Goal: Information Seeking & Learning: Learn about a topic

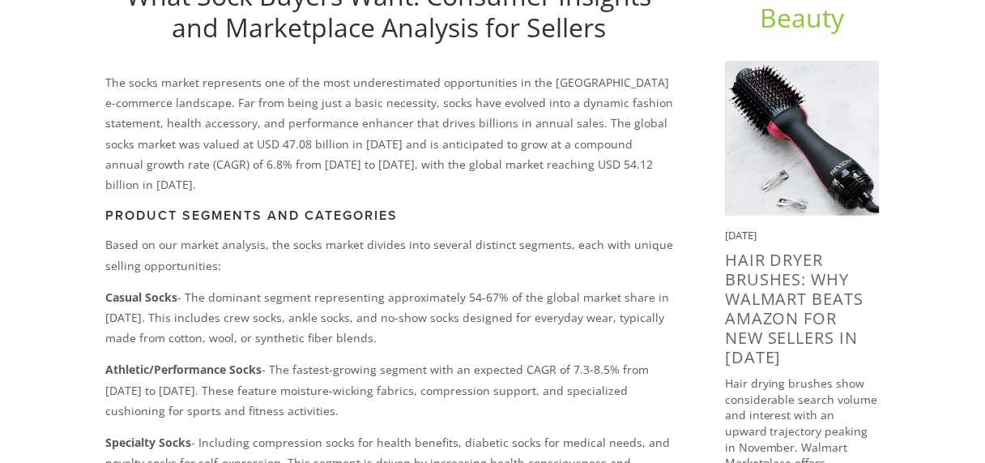
scroll to position [259, 0]
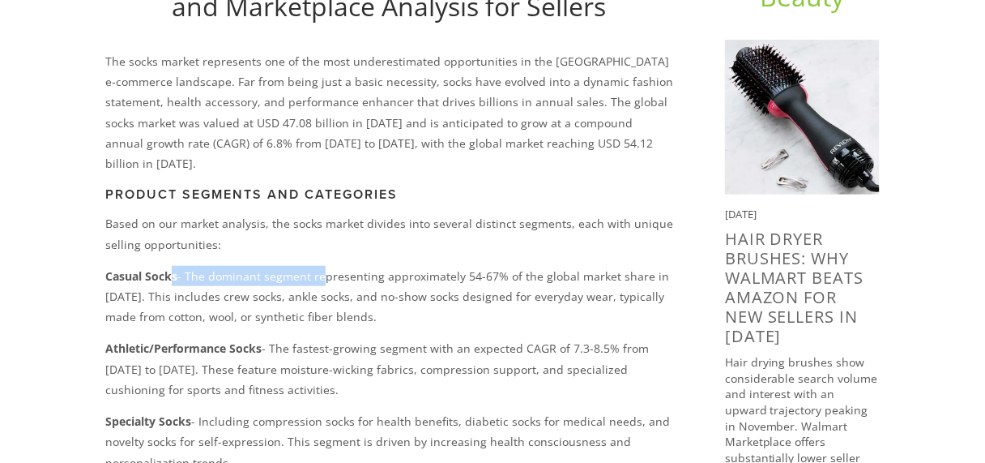
drag, startPoint x: 170, startPoint y: 250, endPoint x: 334, endPoint y: 249, distance: 163.7
click at [332, 266] on p "Casual Socks - The dominant segment representing approximately 54-67% of the gl…" at bounding box center [389, 297] width 568 height 62
click at [345, 266] on p "Casual Socks - The dominant segment representing approximately 54-67% of the gl…" at bounding box center [389, 297] width 568 height 62
click at [380, 269] on p "Casual Socks - The dominant segment representing approximately 54-67% of the gl…" at bounding box center [389, 297] width 568 height 62
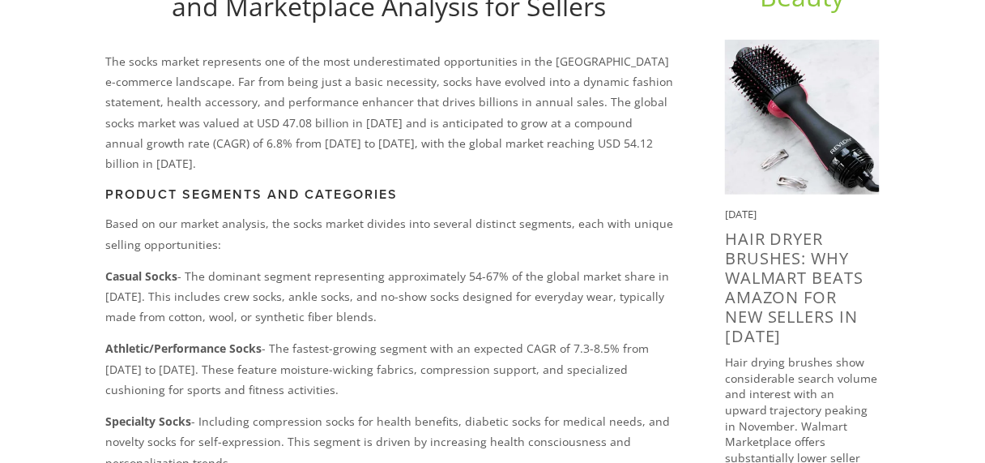
click at [208, 270] on p "Casual Socks - The dominant segment representing approximately 54-67% of the gl…" at bounding box center [389, 297] width 568 height 62
drag, startPoint x: 105, startPoint y: 256, endPoint x: 132, endPoint y: 256, distance: 26.7
click at [132, 268] on strong "Casual Socks" at bounding box center [141, 275] width 72 height 15
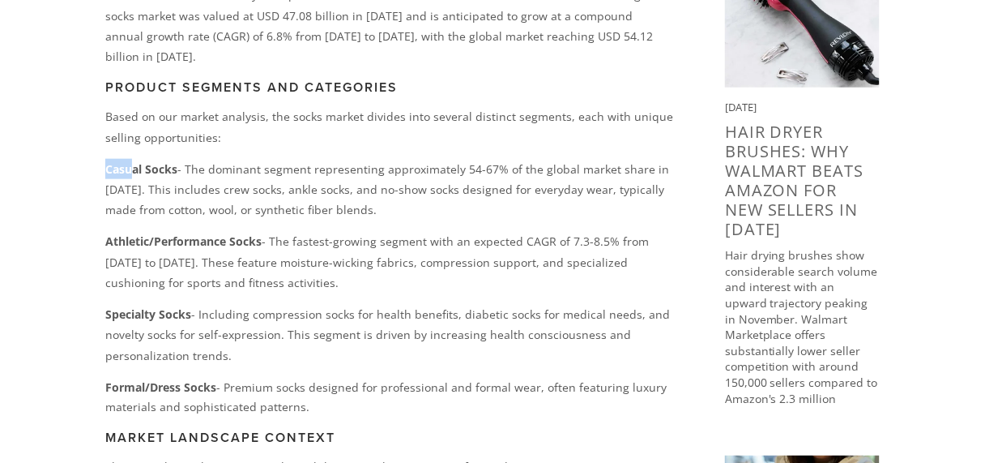
scroll to position [389, 0]
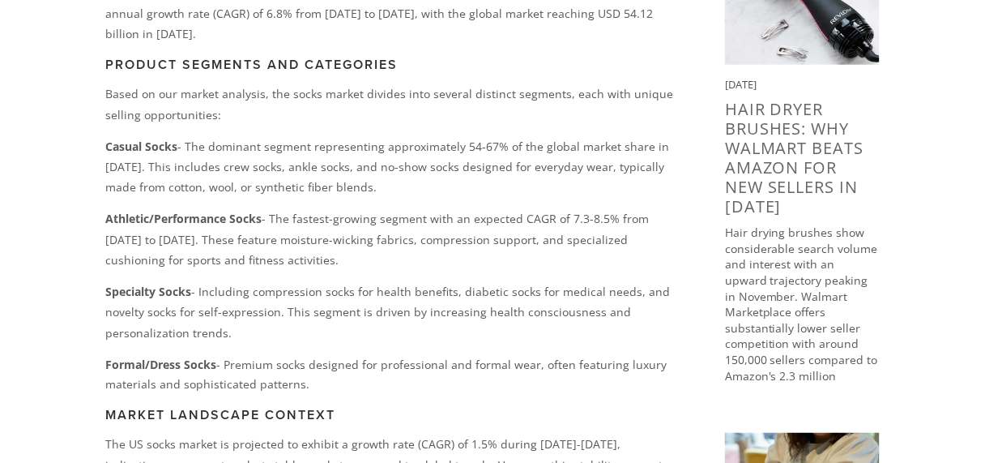
click at [158, 139] on strong "Casual Socks" at bounding box center [141, 146] width 72 height 15
drag, startPoint x: 108, startPoint y: 127, endPoint x: 154, endPoint y: 126, distance: 46.2
click at [154, 139] on strong "Casual Socks" at bounding box center [141, 146] width 72 height 15
drag, startPoint x: 143, startPoint y: 192, endPoint x: 251, endPoint y: 189, distance: 108.6
click at [251, 208] on p "Athletic/Performance Socks - The fastest-growing segment with an expected CAGR …" at bounding box center [389, 239] width 568 height 62
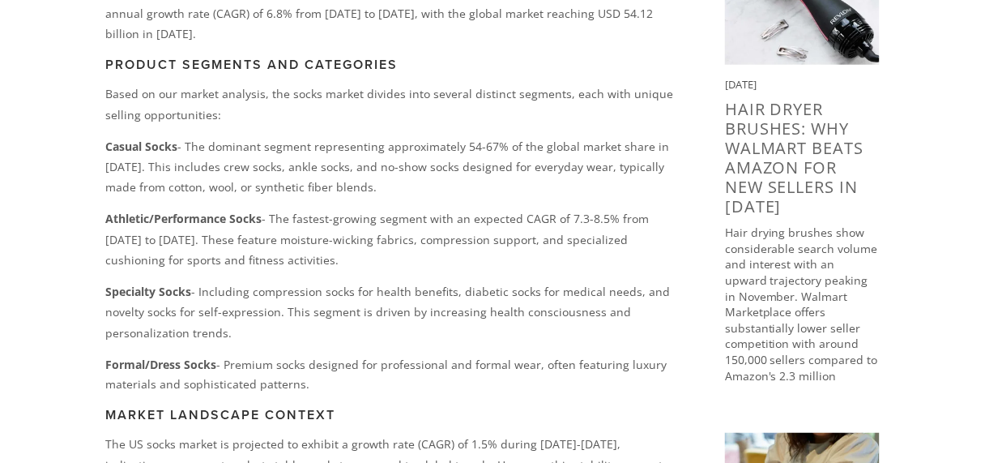
click at [255, 221] on p "Athletic/Performance Socks - The fastest-growing segment with an expected CAGR …" at bounding box center [389, 239] width 568 height 62
drag, startPoint x: 113, startPoint y: 271, endPoint x: 179, endPoint y: 270, distance: 65.7
click at [137, 284] on strong "Specialty Socks" at bounding box center [148, 291] width 86 height 15
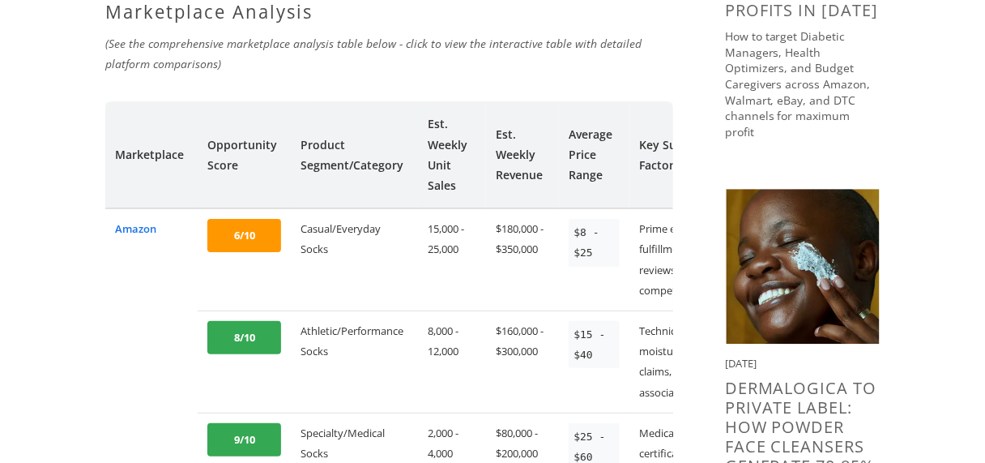
scroll to position [1167, 0]
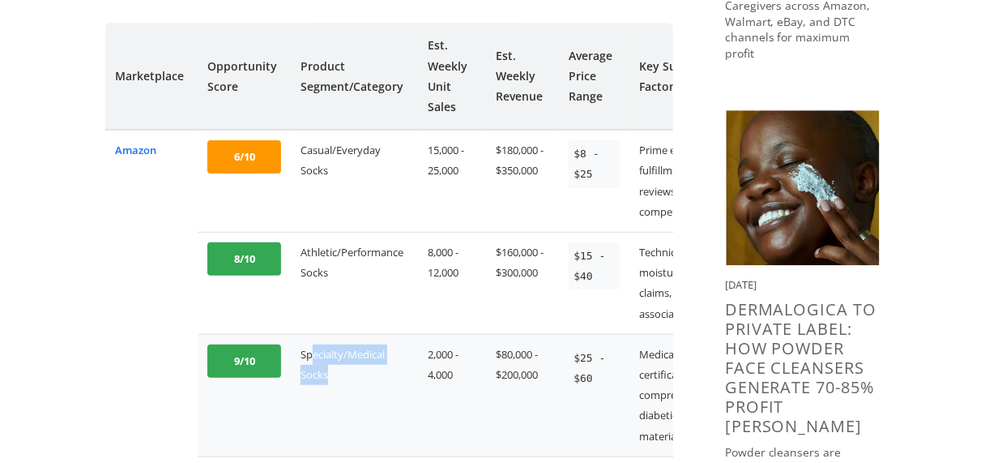
drag, startPoint x: 331, startPoint y: 339, endPoint x: 310, endPoint y: 308, distance: 38.0
click at [307, 334] on td "Specialty/Medical Socks" at bounding box center [354, 395] width 127 height 122
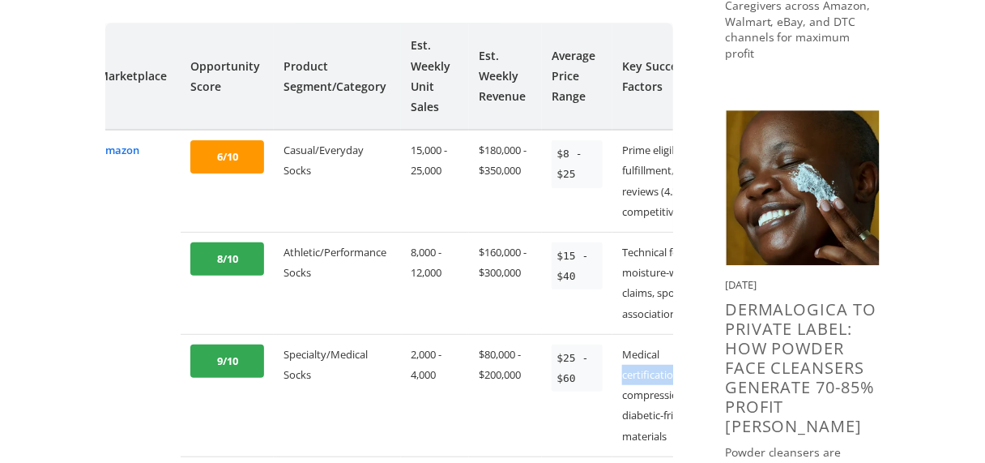
scroll to position [0, 80]
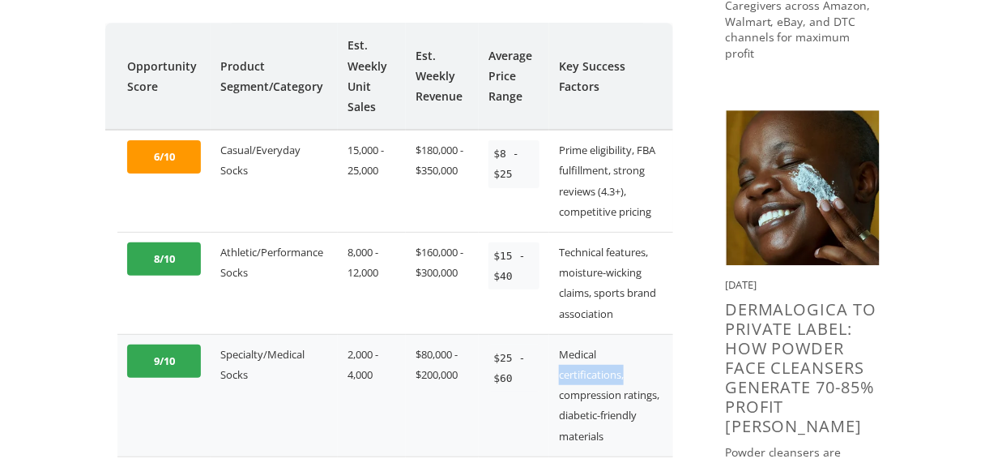
drag, startPoint x: 638, startPoint y: 332, endPoint x: 626, endPoint y: 334, distance: 12.3
click at [626, 334] on td "Medical certifications, compression ratings, diabetic-friendly materials" at bounding box center [611, 395] width 124 height 122
click at [610, 369] on td "Medical certifications, compression ratings, diabetic-friendly materials" at bounding box center [611, 395] width 124 height 122
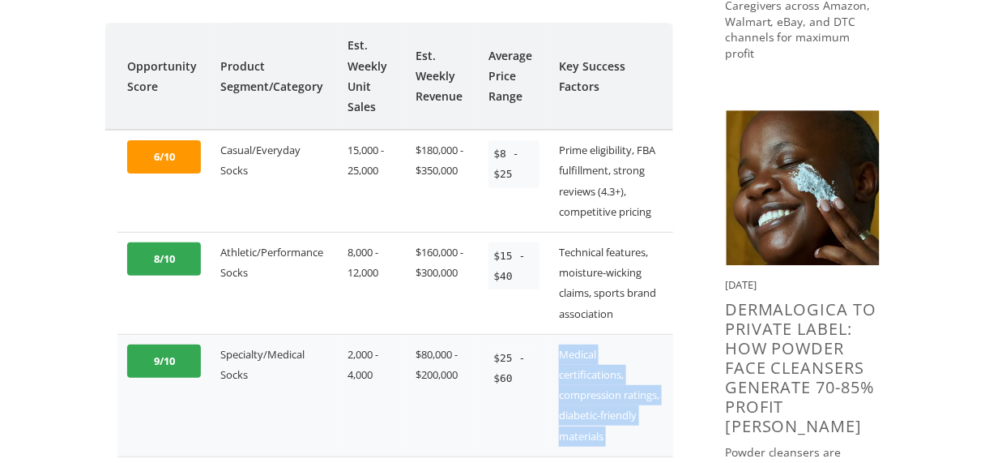
click at [610, 369] on td "Medical certifications, compression ratings, diabetic-friendly materials" at bounding box center [611, 395] width 124 height 122
click at [610, 392] on td "Medical certifications, compression ratings, diabetic-friendly materials" at bounding box center [611, 395] width 124 height 122
drag, startPoint x: 610, startPoint y: 394, endPoint x: 560, endPoint y: 314, distance: 94.0
click at [560, 334] on td "Medical certifications, compression ratings, diabetic-friendly materials" at bounding box center [611, 395] width 124 height 122
click at [626, 383] on td "Medical certifications, compression ratings, diabetic-friendly materials" at bounding box center [611, 395] width 124 height 122
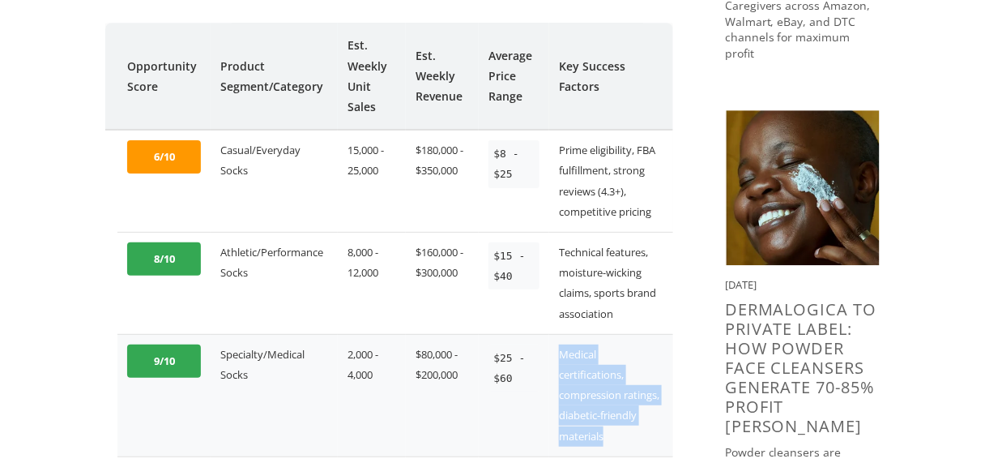
drag, startPoint x: 619, startPoint y: 394, endPoint x: 559, endPoint y: 314, distance: 100.1
click at [559, 334] on td "Medical certifications, compression ratings, diabetic-friendly materials" at bounding box center [611, 395] width 124 height 122
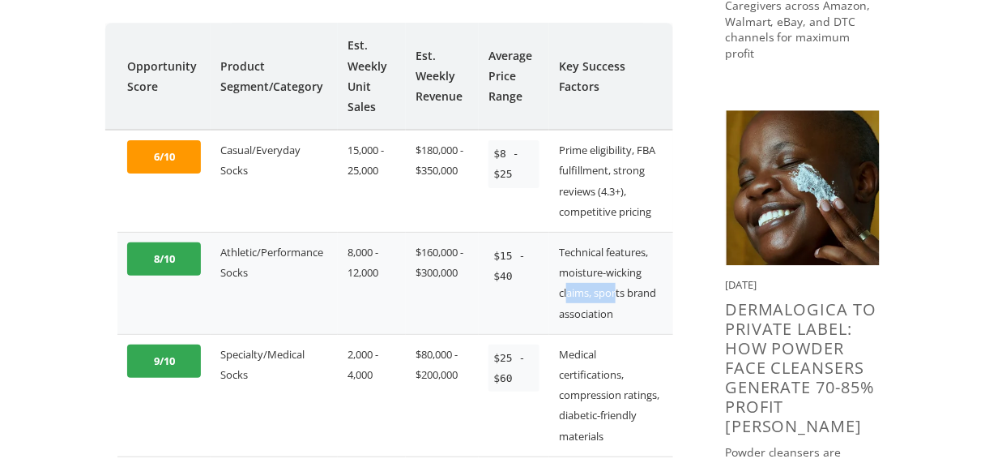
drag, startPoint x: 565, startPoint y: 253, endPoint x: 615, endPoint y: 250, distance: 50.3
click at [615, 250] on td "Technical features, moisture-wicking claims, sports brand association" at bounding box center [611, 283] width 124 height 102
drag, startPoint x: 621, startPoint y: 271, endPoint x: 602, endPoint y: 271, distance: 18.6
click at [602, 271] on td "Technical features, moisture-wicking claims, sports brand association" at bounding box center [611, 283] width 124 height 102
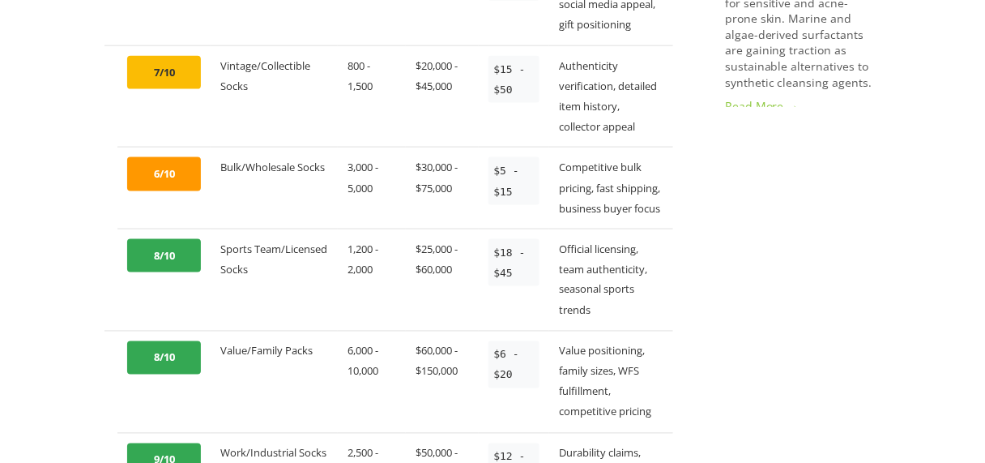
scroll to position [1685, 0]
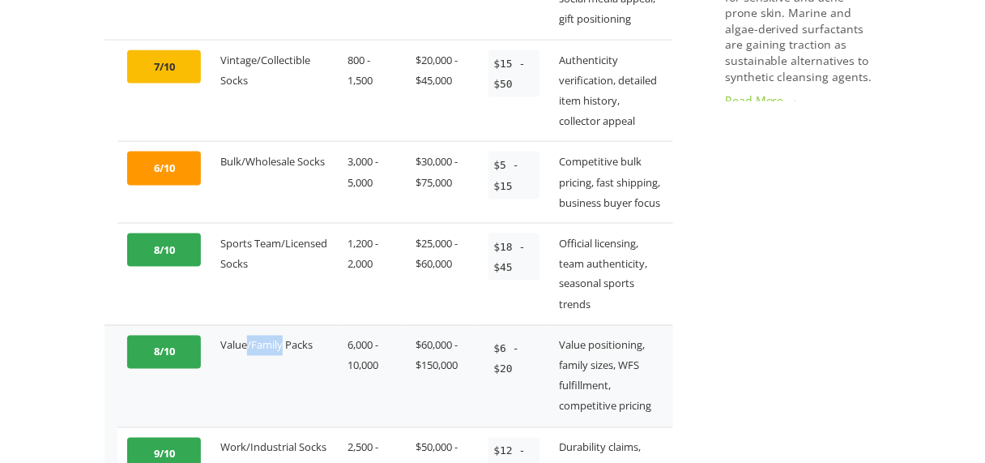
drag, startPoint x: 242, startPoint y: 310, endPoint x: 280, endPoint y: 307, distance: 38.2
click at [280, 325] on td "Value/Family Packs" at bounding box center [274, 376] width 127 height 102
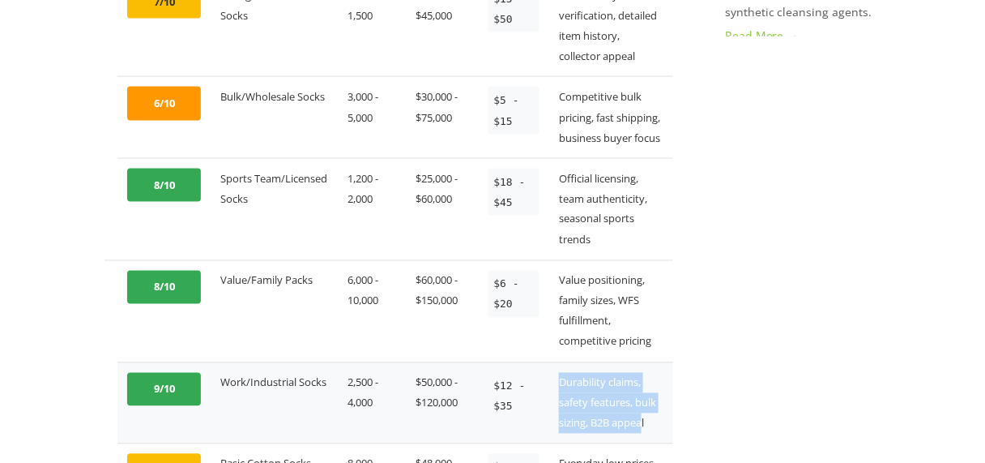
drag, startPoint x: 642, startPoint y: 384, endPoint x: 560, endPoint y: 347, distance: 89.9
click at [560, 362] on td "Durability claims, safety features, bulk sizing, B2B appeal" at bounding box center [611, 403] width 124 height 82
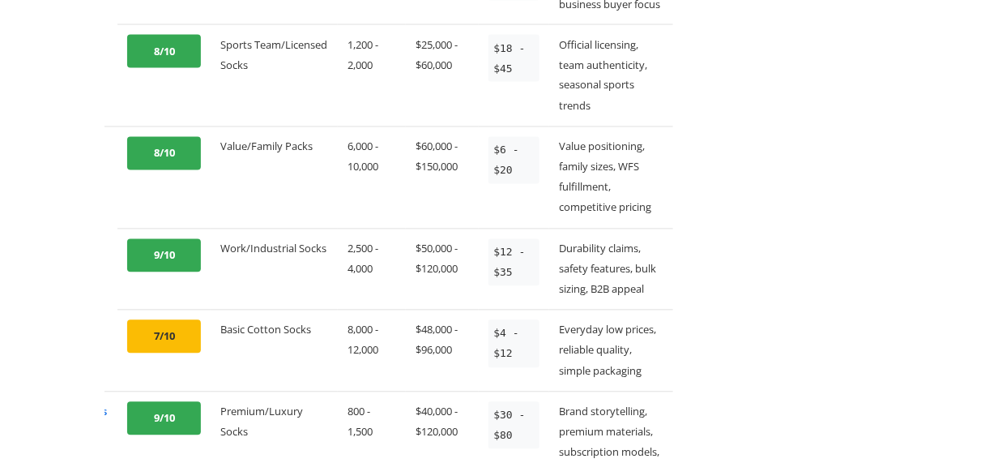
scroll to position [1945, 0]
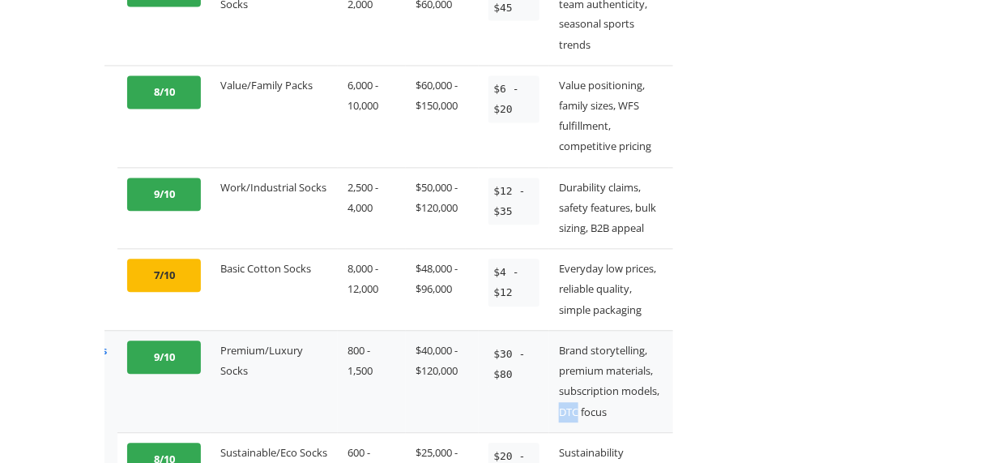
drag, startPoint x: 560, startPoint y: 369, endPoint x: 579, endPoint y: 365, distance: 19.1
click at [579, 365] on td "Brand storytelling, premium materials, subscription models, DTC focus" at bounding box center [611, 382] width 124 height 102
click at [616, 365] on td "Brand storytelling, premium materials, subscription models, DTC focus" at bounding box center [611, 382] width 124 height 102
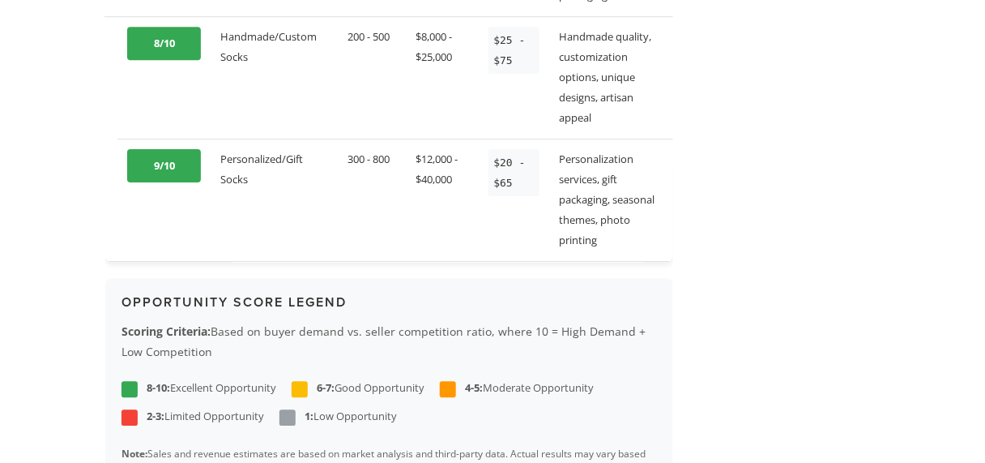
scroll to position [2528, 0]
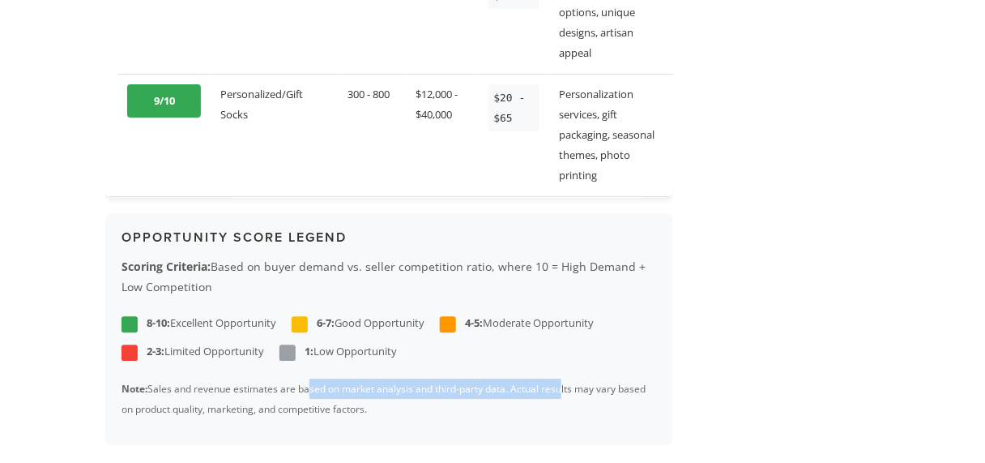
drag, startPoint x: 307, startPoint y: 351, endPoint x: 559, endPoint y: 349, distance: 252.0
click at [559, 378] on p "Note: Sales and revenue estimates are based on market analysis and third-party …" at bounding box center [390, 398] width 536 height 41
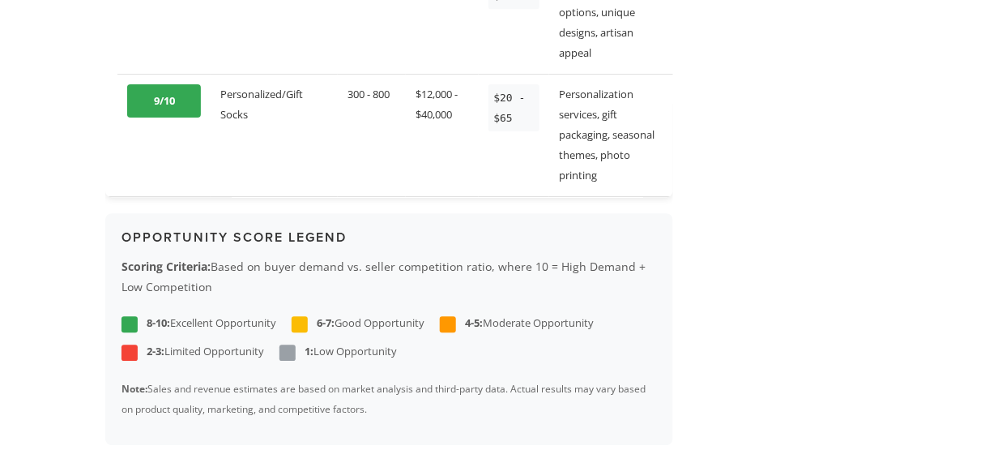
click at [481, 381] on p "Note: Sales and revenue estimates are based on market analysis and third-party …" at bounding box center [390, 398] width 536 height 41
drag, startPoint x: 524, startPoint y: 355, endPoint x: 589, endPoint y: 349, distance: 65.1
click at [589, 378] on p "Note: Sales and revenue estimates are based on market analysis and third-party …" at bounding box center [390, 398] width 536 height 41
click at [502, 382] on p "Note: Sales and revenue estimates are based on market analysis and third-party …" at bounding box center [390, 398] width 536 height 41
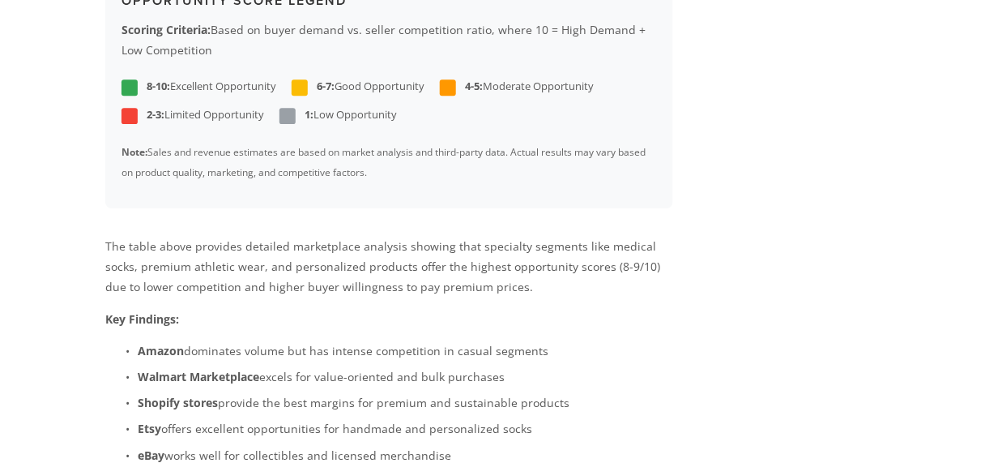
scroll to position [2787, 0]
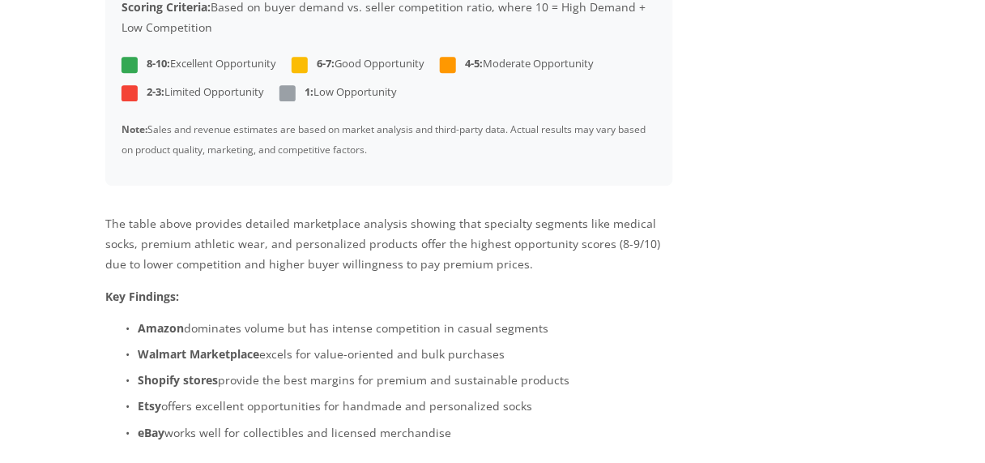
drag, startPoint x: 540, startPoint y: 292, endPoint x: 257, endPoint y: 290, distance: 283.6
click at [257, 318] on p "Amazon dominates volume but has intense competition in casual segments" at bounding box center [406, 328] width 536 height 20
drag, startPoint x: 506, startPoint y: 318, endPoint x: 378, endPoint y: 326, distance: 129.1
click at [378, 344] on p "Walmart Marketplace excels for value-oriented and bulk purchases" at bounding box center [406, 354] width 536 height 20
click at [156, 372] on strong "Shopify stores" at bounding box center [178, 379] width 80 height 15
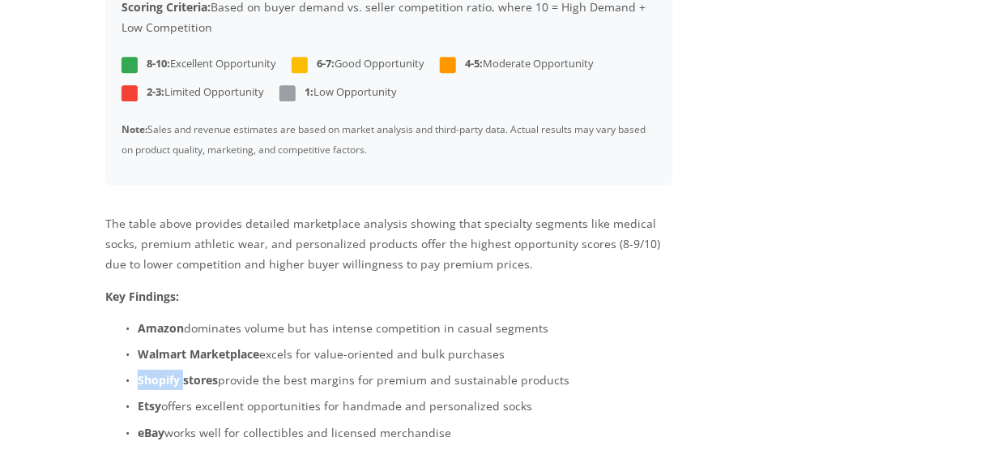
click at [156, 372] on strong "Shopify stores" at bounding box center [178, 379] width 80 height 15
drag, startPoint x: 521, startPoint y: 372, endPoint x: 292, endPoint y: 377, distance: 229.4
click at [296, 395] on p "Etsy offers excellent opportunities for handmade and personalized socks" at bounding box center [406, 405] width 536 height 20
click at [286, 395] on p "Etsy offers excellent opportunities for handmade and personalized socks" at bounding box center [406, 405] width 536 height 20
drag, startPoint x: 151, startPoint y: 369, endPoint x: 554, endPoint y: 360, distance: 403.6
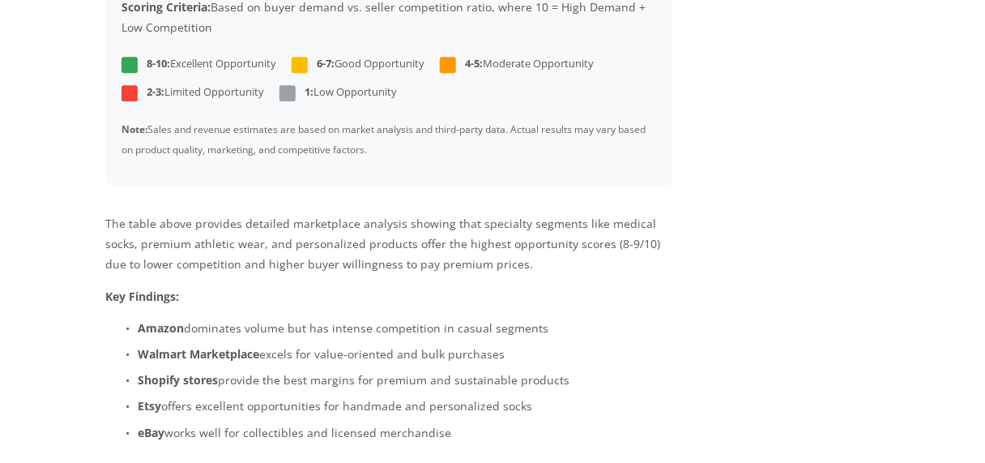
click at [554, 360] on ul "Amazon dominates volume but has intense competition in casual segments Walmart …" at bounding box center [389, 380] width 568 height 125
click at [502, 422] on p "eBay works well for collectibles and licensed merchandise" at bounding box center [406, 432] width 536 height 20
drag, startPoint x: 309, startPoint y: 400, endPoint x: 415, endPoint y: 395, distance: 106.3
click at [415, 422] on p "eBay works well for collectibles and licensed merchandise" at bounding box center [406, 432] width 536 height 20
click at [476, 422] on p "eBay works well for collectibles and licensed merchandise" at bounding box center [406, 432] width 536 height 20
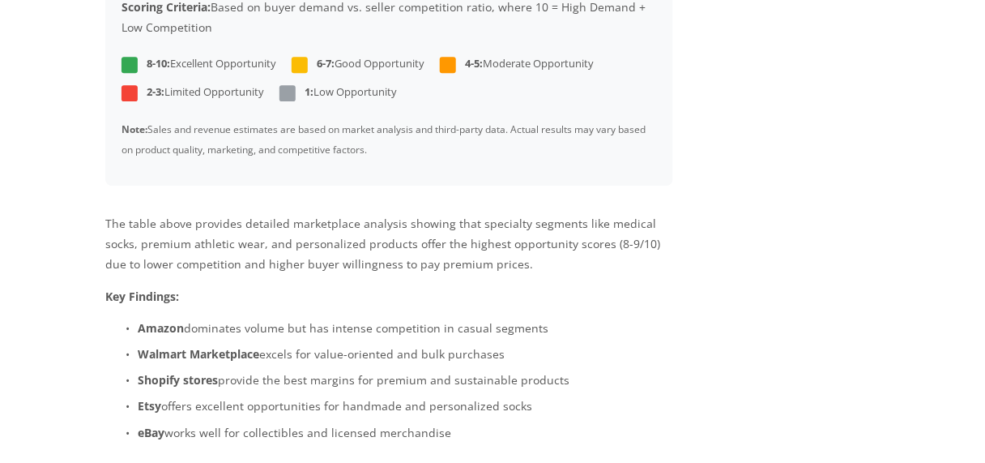
drag, startPoint x: 452, startPoint y: 397, endPoint x: 138, endPoint y: 397, distance: 314.4
click at [138, 422] on p "eBay works well for collectibles and licensed merchandise" at bounding box center [406, 432] width 536 height 20
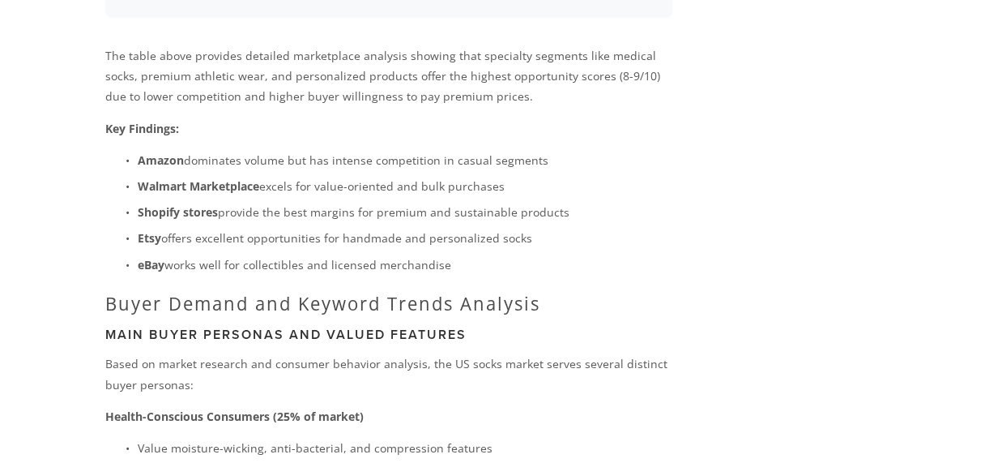
scroll to position [2982, 0]
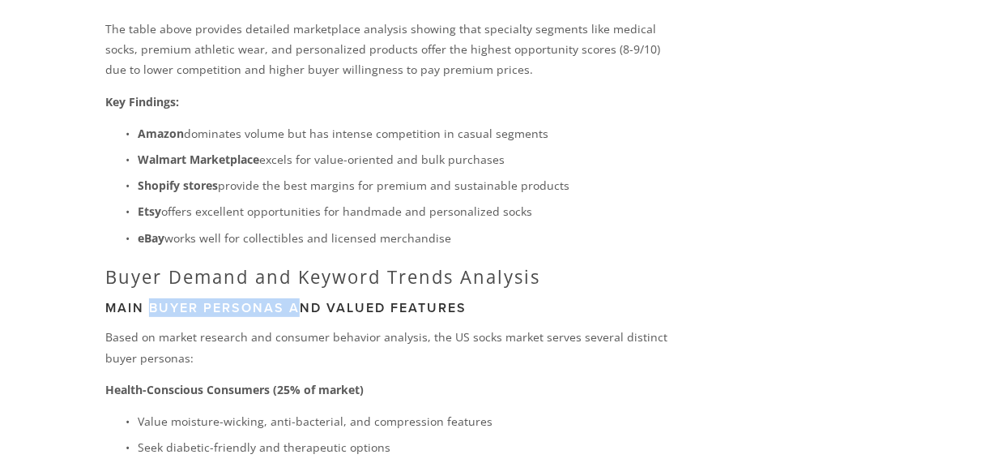
drag, startPoint x: 148, startPoint y: 271, endPoint x: 305, endPoint y: 269, distance: 156.4
click at [301, 300] on h3 "Main Buyer Personas and Valued Features" at bounding box center [389, 307] width 568 height 15
click at [505, 300] on h3 "Main Buyer Personas and Valued Features" at bounding box center [389, 307] width 568 height 15
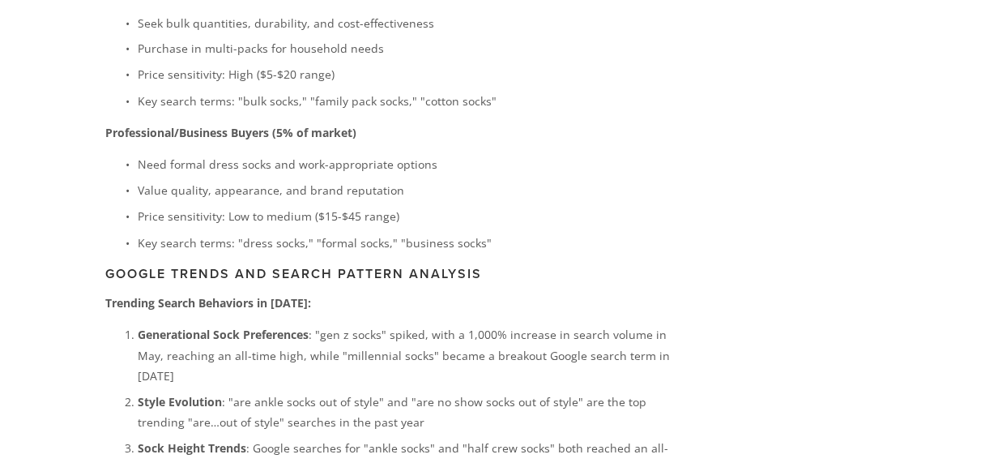
scroll to position [3889, 0]
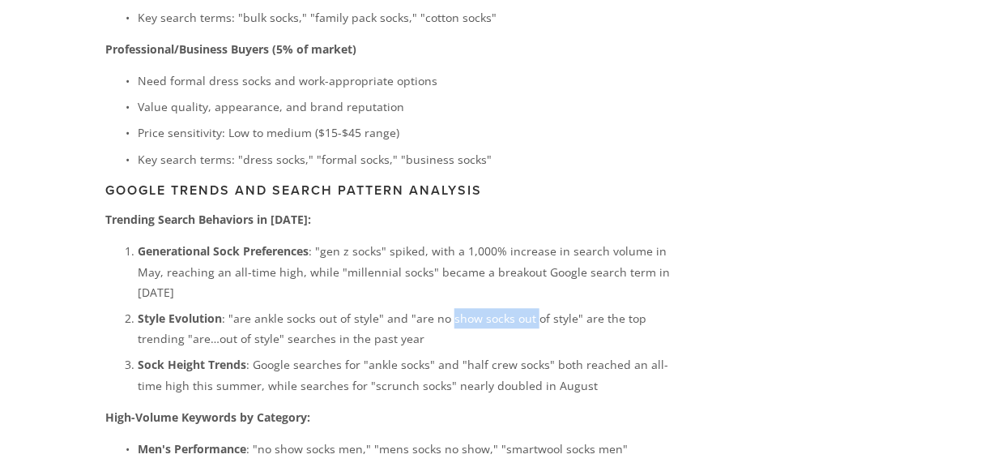
drag, startPoint x: 446, startPoint y: 283, endPoint x: 534, endPoint y: 284, distance: 87.5
click at [534, 308] on p "Style Evolution : "are ankle socks out of style" and "are no show socks out of …" at bounding box center [406, 328] width 536 height 41
click at [531, 308] on p "Style Evolution : "are ankle socks out of style" and "are no show socks out of …" at bounding box center [406, 328] width 536 height 41
drag, startPoint x: 344, startPoint y: 306, endPoint x: 436, endPoint y: 306, distance: 92.4
click at [391, 308] on p "Style Evolution : "are ankle socks out of style" and "are no show socks out of …" at bounding box center [406, 328] width 536 height 41
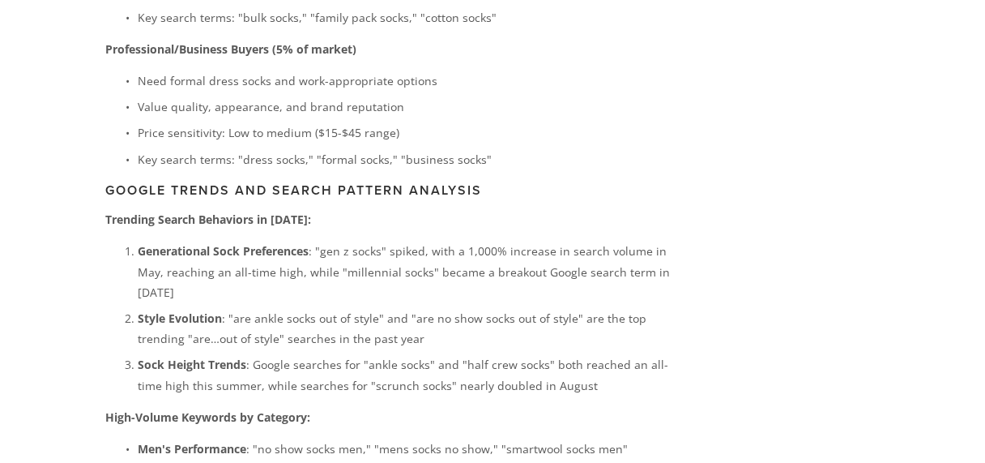
click at [489, 308] on p "Style Evolution : "are ankle socks out of style" and "are no show socks out of …" at bounding box center [406, 328] width 536 height 41
drag, startPoint x: 253, startPoint y: 328, endPoint x: 415, endPoint y: 331, distance: 162.1
click at [415, 354] on p "Sock Height Trends : Google searches for "ankle socks" and "half crew socks" bo…" at bounding box center [406, 374] width 536 height 41
click at [492, 354] on p "Sock Height Trends : Google searches for "ankle socks" and "half crew socks" bo…" at bounding box center [406, 374] width 536 height 41
drag, startPoint x: 502, startPoint y: 327, endPoint x: 536, endPoint y: 327, distance: 34.0
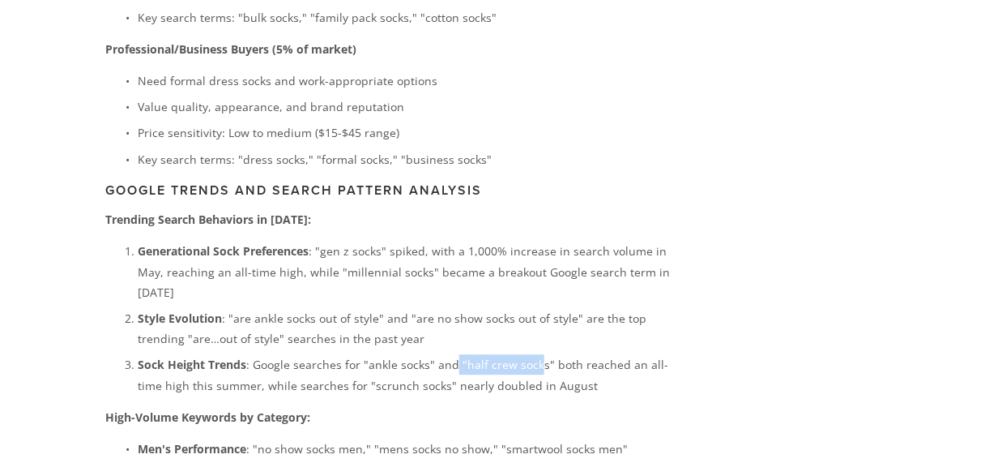
click at [536, 354] on p "Sock Height Trends : Google searches for "ankle socks" and "half crew socks" bo…" at bounding box center [406, 374] width 536 height 41
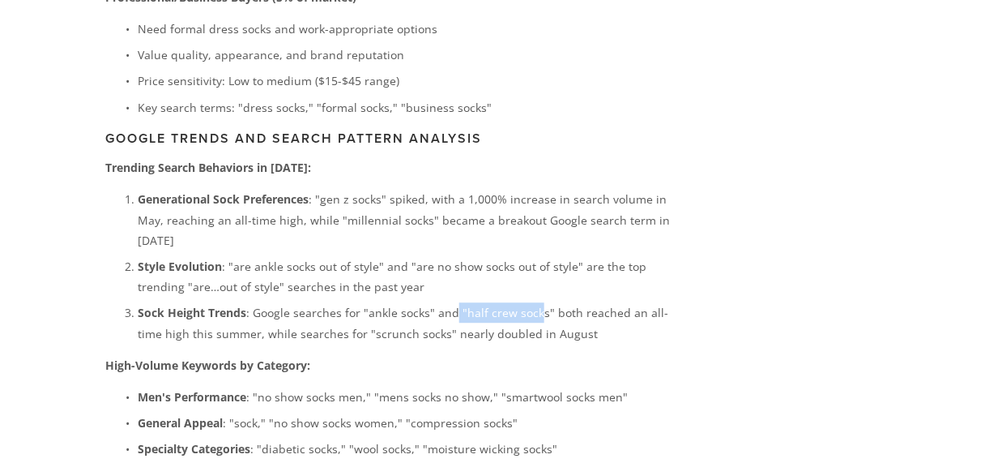
scroll to position [4019, 0]
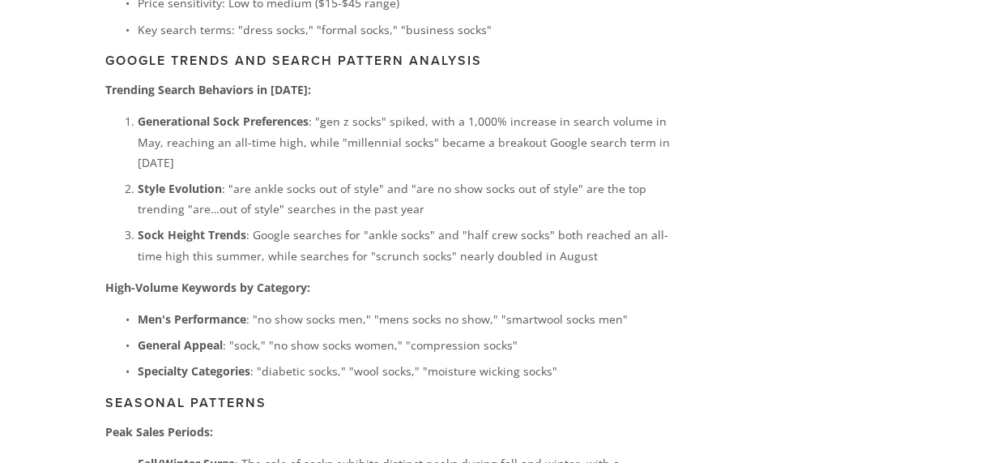
click at [650, 224] on p "Sock Height Trends : Google searches for "ankle socks" and "half crew socks" bo…" at bounding box center [406, 244] width 536 height 41
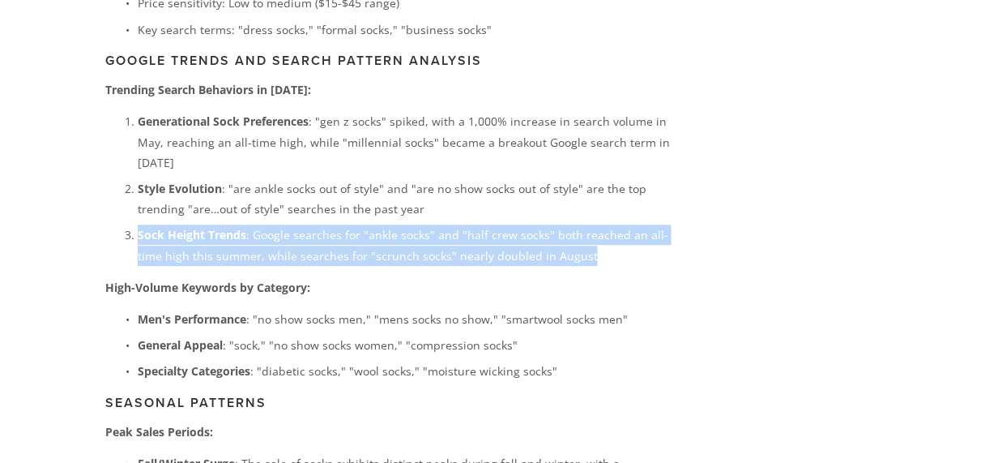
click at [650, 224] on p "Sock Height Trends : Google searches for "ankle socks" and "half crew socks" bo…" at bounding box center [406, 244] width 536 height 41
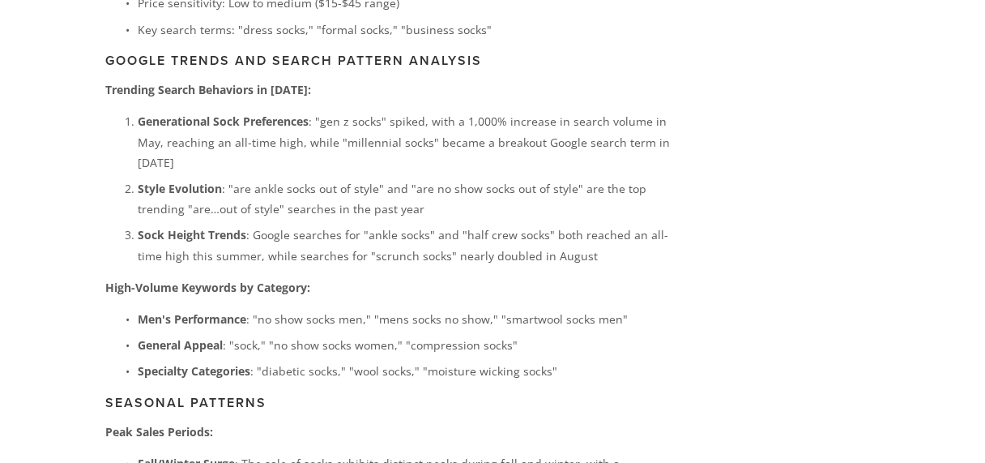
click at [620, 224] on p "Sock Height Trends : Google searches for "ankle socks" and "half crew socks" bo…" at bounding box center [406, 244] width 536 height 41
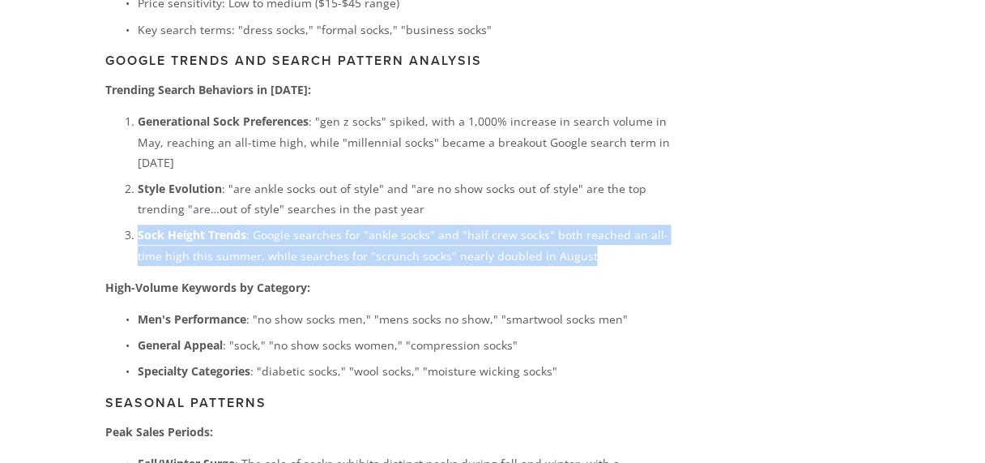
click at [620, 224] on p "Sock Height Trends : Google searches for "ankle socks" and "half crew socks" bo…" at bounding box center [406, 244] width 536 height 41
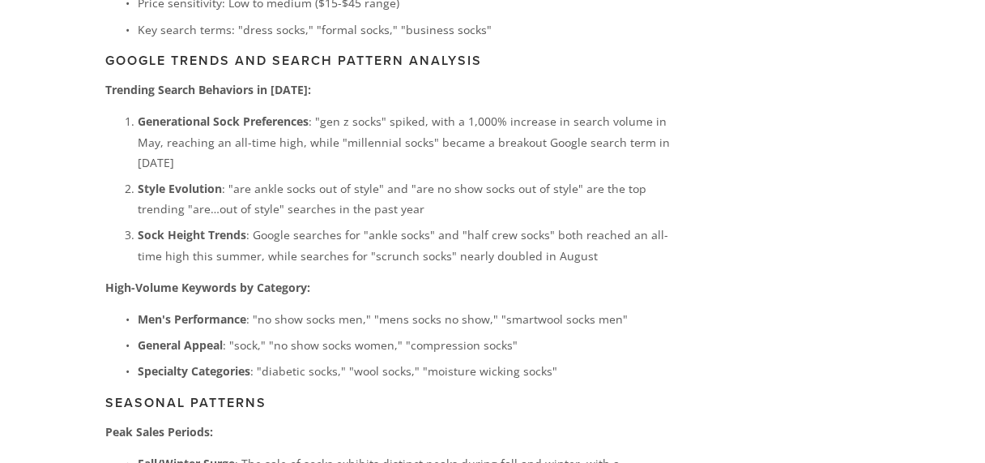
click at [616, 224] on p "Sock Height Trends : Google searches for "ankle socks" and "half crew socks" bo…" at bounding box center [406, 244] width 536 height 41
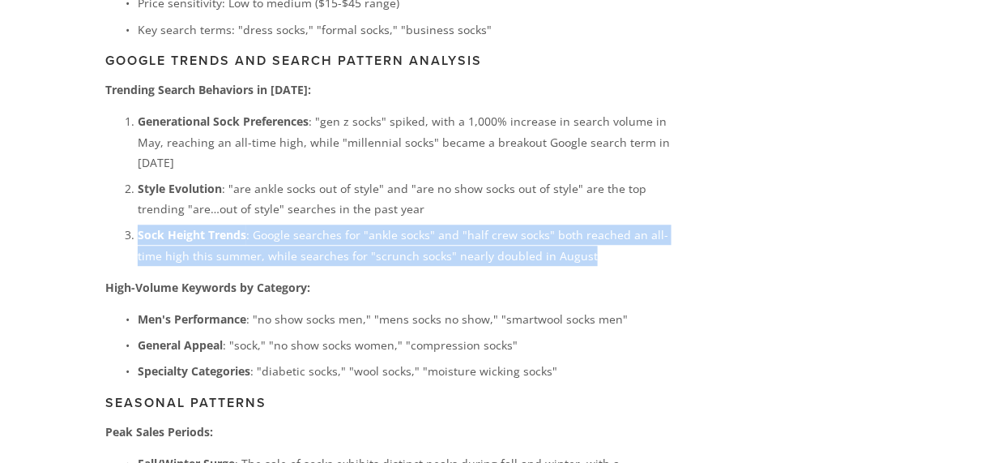
click at [616, 224] on p "Sock Height Trends : Google searches for "ankle socks" and "half crew socks" bo…" at bounding box center [406, 244] width 536 height 41
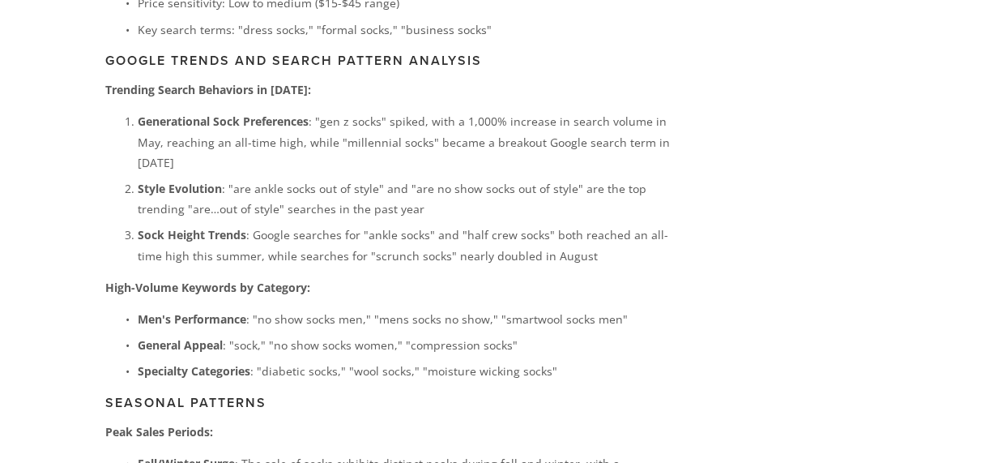
click at [630, 277] on p "High-Volume Keywords by Category:" at bounding box center [389, 287] width 568 height 20
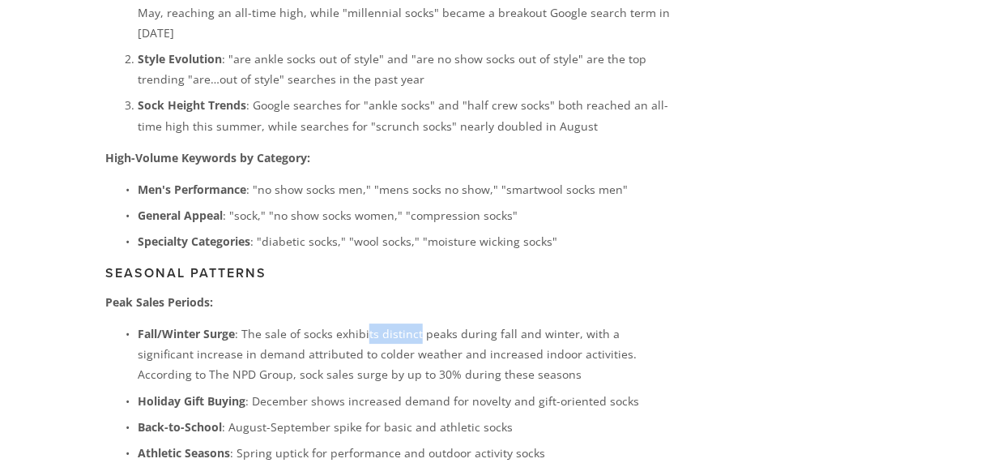
drag, startPoint x: 367, startPoint y: 297, endPoint x: 452, endPoint y: 297, distance: 85.1
click at [450, 323] on p "Fall/Winter Surge : The sale of socks exhibits distinct peaks during fall and w…" at bounding box center [406, 354] width 536 height 62
click at [448, 323] on p "Fall/Winter Surge : The sale of socks exhibits distinct peaks during fall and w…" at bounding box center [406, 354] width 536 height 62
drag, startPoint x: 351, startPoint y: 365, endPoint x: 378, endPoint y: 365, distance: 27.5
click at [373, 391] on p "Holiday Gift Buying : December shows increased demand for novelty and gift-orie…" at bounding box center [406, 401] width 536 height 20
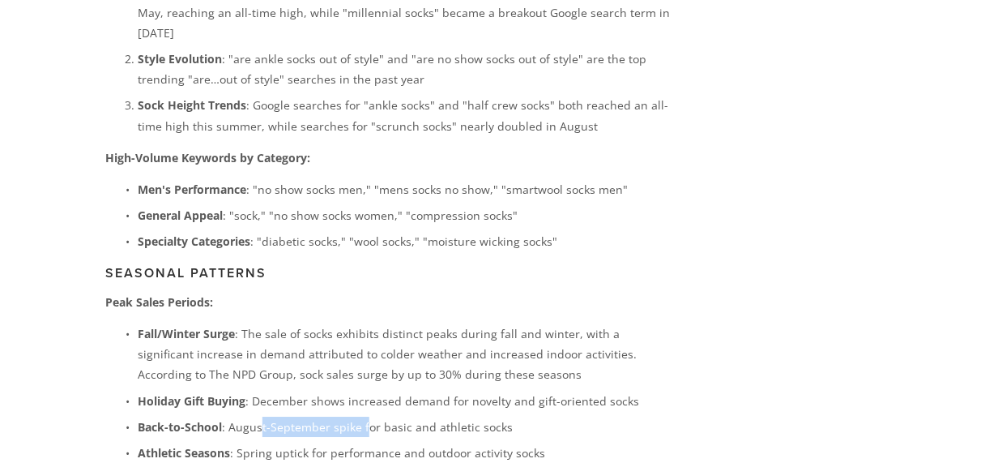
drag, startPoint x: 262, startPoint y: 390, endPoint x: 369, endPoint y: 389, distance: 107.8
click at [367, 416] on p "Back-to-School : August-September spike for basic and athletic socks" at bounding box center [406, 426] width 536 height 20
drag, startPoint x: 408, startPoint y: 387, endPoint x: 449, endPoint y: 388, distance: 40.5
click at [449, 416] on p "Back-to-School : August-September spike for basic and athletic socks" at bounding box center [406, 426] width 536 height 20
drag, startPoint x: 294, startPoint y: 412, endPoint x: 406, endPoint y: 419, distance: 112.0
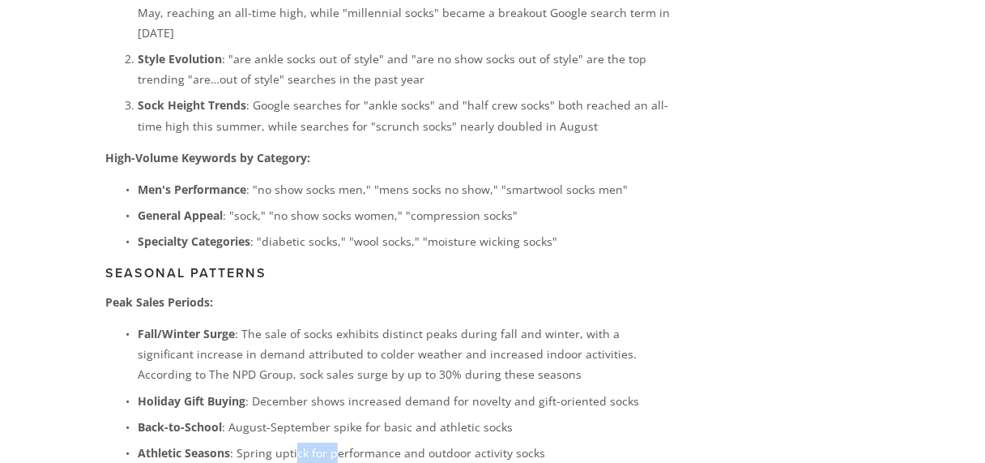
click at [391, 442] on p "Athletic Seasons : Spring uptick for performance and outdoor activity socks" at bounding box center [406, 452] width 536 height 20
click at [472, 442] on p "Athletic Seasons : Spring uptick for performance and outdoor activity socks" at bounding box center [406, 452] width 536 height 20
drag, startPoint x: 432, startPoint y: 420, endPoint x: 410, endPoint y: 420, distance: 21.9
click at [414, 442] on p "Athletic Seasons : Spring uptick for performance and outdoor activity socks" at bounding box center [406, 452] width 536 height 20
click at [574, 442] on p "Athletic Seasons : Spring uptick for performance and outdoor activity socks" at bounding box center [406, 452] width 536 height 20
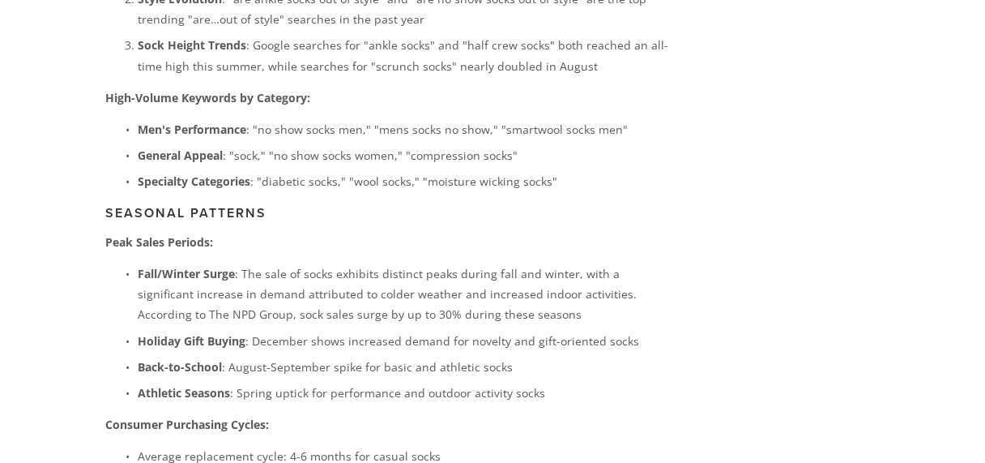
scroll to position [4278, 0]
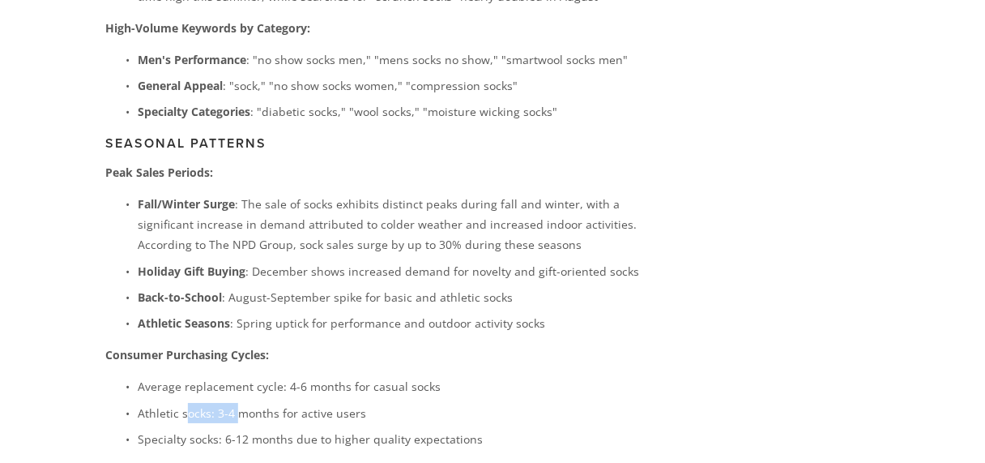
drag, startPoint x: 186, startPoint y: 376, endPoint x: 283, endPoint y: 381, distance: 96.5
click at [282, 403] on p "Athletic socks: 3-4 months for active users" at bounding box center [406, 413] width 536 height 20
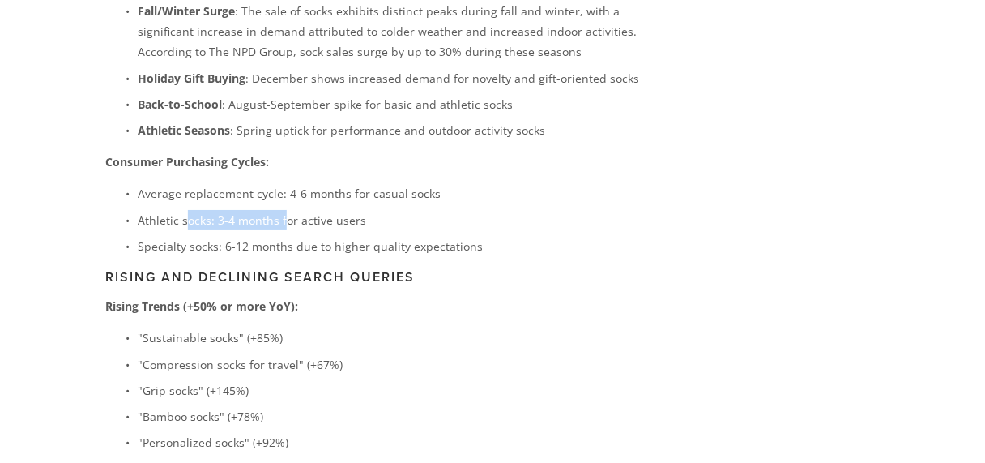
scroll to position [4473, 0]
click at [304, 404] on p ""Bamboo socks" (+78%)" at bounding box center [406, 414] width 536 height 20
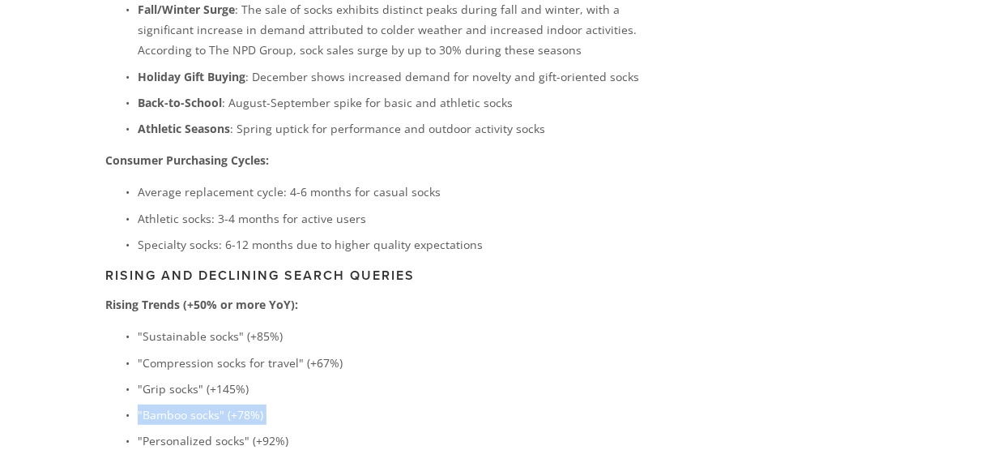
click at [304, 404] on p ""Bamboo socks" (+78%)" at bounding box center [406, 414] width 536 height 20
click at [379, 430] on p ""Personalized socks" (+92%)" at bounding box center [406, 440] width 536 height 20
drag, startPoint x: 143, startPoint y: 352, endPoint x: 198, endPoint y: 352, distance: 54.3
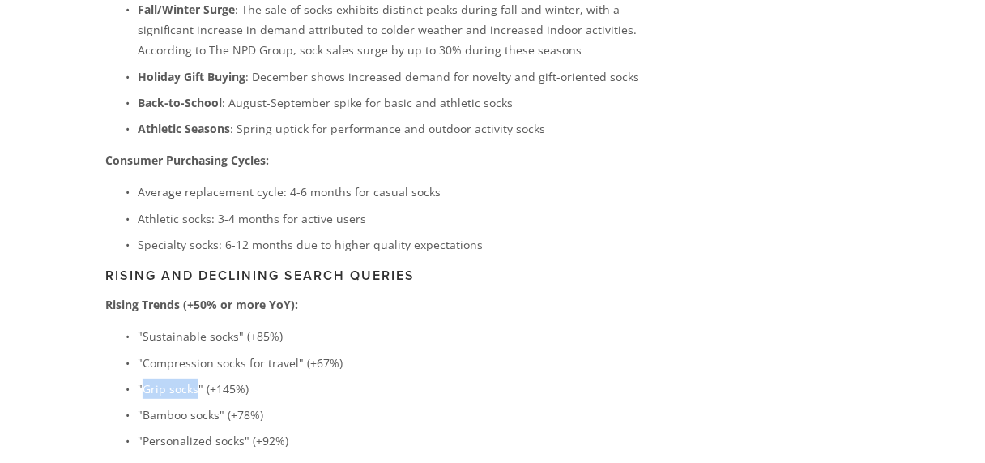
click at [198, 378] on p ""Grip socks" (+145%)" at bounding box center [406, 388] width 536 height 20
copy p "Grip socks"
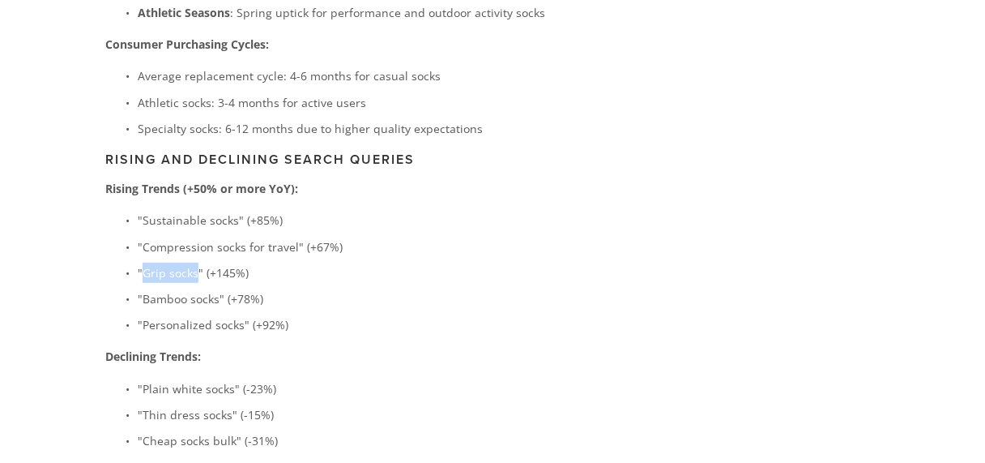
scroll to position [4602, 0]
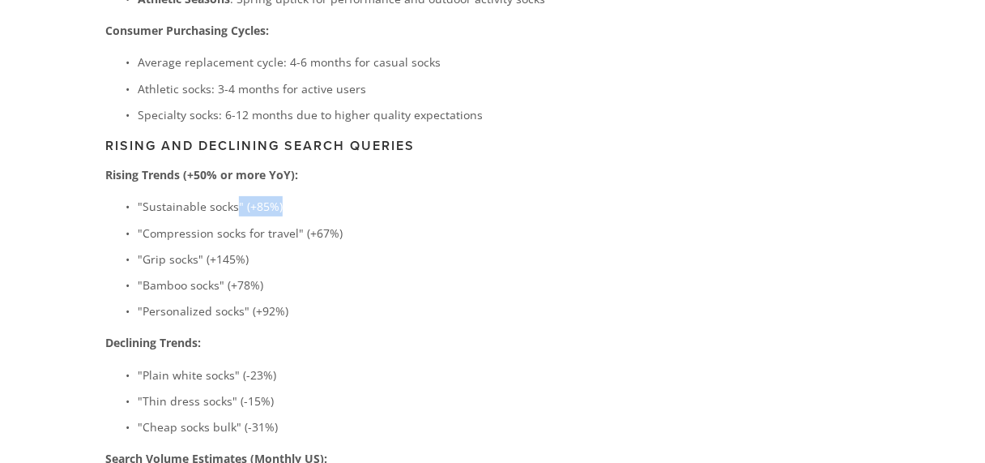
click at [224, 196] on p ""Sustainable socks" (+85%)" at bounding box center [406, 206] width 536 height 20
drag, startPoint x: 352, startPoint y: 192, endPoint x: 262, endPoint y: 191, distance: 90.8
click at [267, 223] on p ""Compression socks for travel" (+67%)" at bounding box center [406, 233] width 536 height 20
click at [363, 262] on ul ""Sustainable socks" (+85%) "Compression socks for travel" (+67%) "Grip socks" (…" at bounding box center [389, 258] width 568 height 125
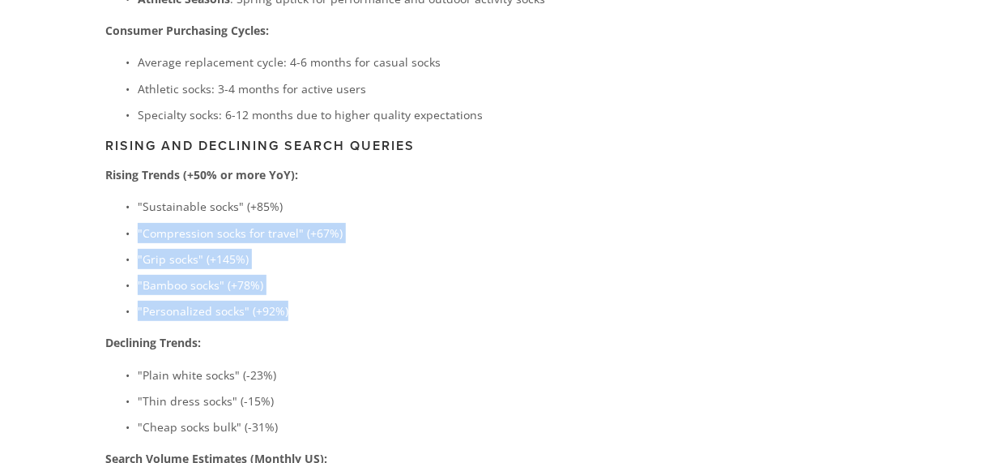
drag, startPoint x: 312, startPoint y: 280, endPoint x: 181, endPoint y: 220, distance: 143.9
click at [125, 196] on ul ""Sustainable socks" (+85%) "Compression socks for travel" (+67%) "Grip socks" (…" at bounding box center [389, 258] width 568 height 125
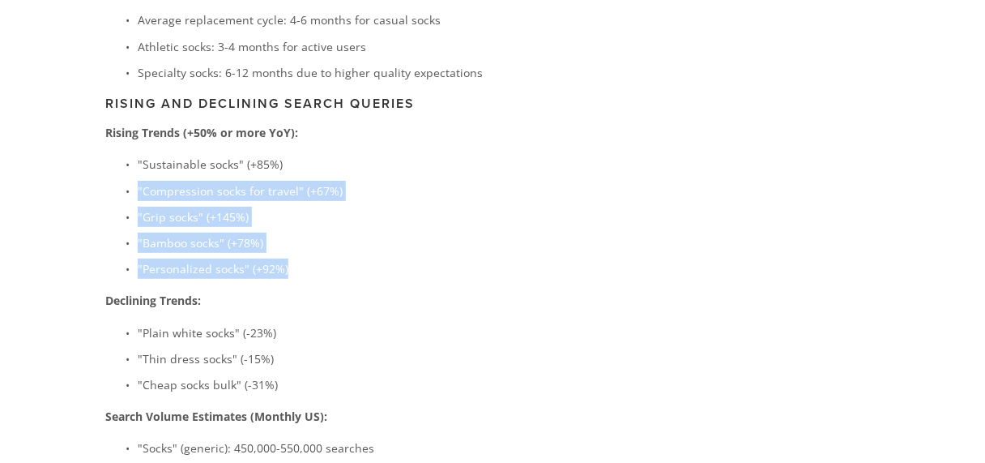
scroll to position [4667, 0]
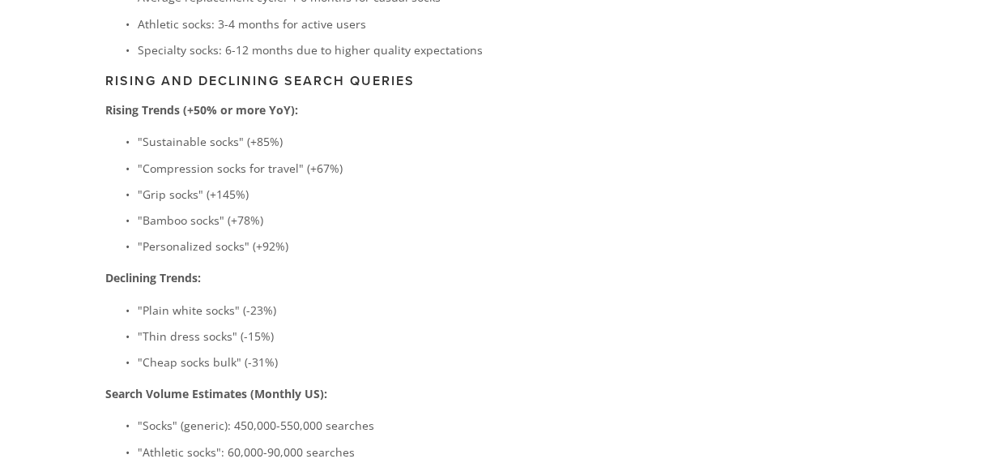
click at [344, 300] on p ""Plain white socks" (-23%)" at bounding box center [406, 310] width 536 height 20
drag, startPoint x: 232, startPoint y: 270, endPoint x: 93, endPoint y: 273, distance: 138.6
click at [174, 300] on p ""Plain white socks" (-23%)" at bounding box center [406, 310] width 536 height 20
click at [312, 326] on p ""Thin dress socks" (-15%)" at bounding box center [406, 336] width 536 height 20
drag, startPoint x: 324, startPoint y: 330, endPoint x: 240, endPoint y: 331, distance: 84.3
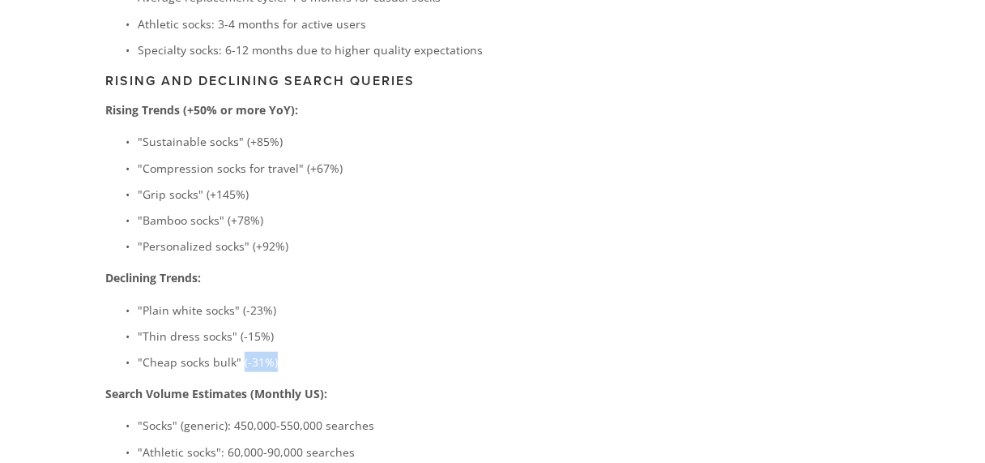
click at [240, 352] on p ""Cheap socks bulk" (-31%)" at bounding box center [406, 362] width 536 height 20
click at [195, 326] on p ""Thin dress socks" (-15%)" at bounding box center [406, 336] width 536 height 20
click at [373, 326] on p ""Thin dress socks" (-15%)" at bounding box center [406, 336] width 536 height 20
click at [158, 326] on p ""Thin dress socks" (-15%)" at bounding box center [406, 336] width 536 height 20
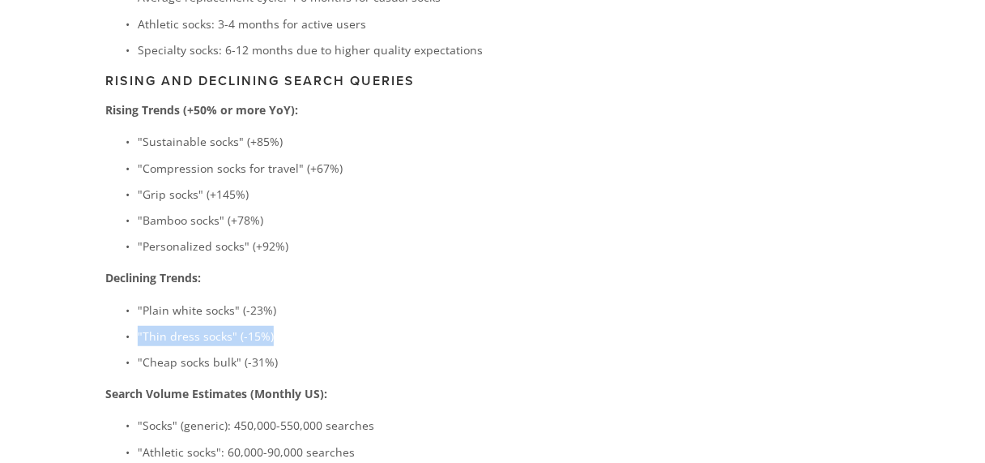
drag, startPoint x: 274, startPoint y: 301, endPoint x: 140, endPoint y: 305, distance: 133.8
click at [140, 326] on p ""Thin dress socks" (-15%)" at bounding box center [406, 336] width 536 height 20
click at [315, 326] on p ""Thin dress socks" (-15%)" at bounding box center [406, 336] width 536 height 20
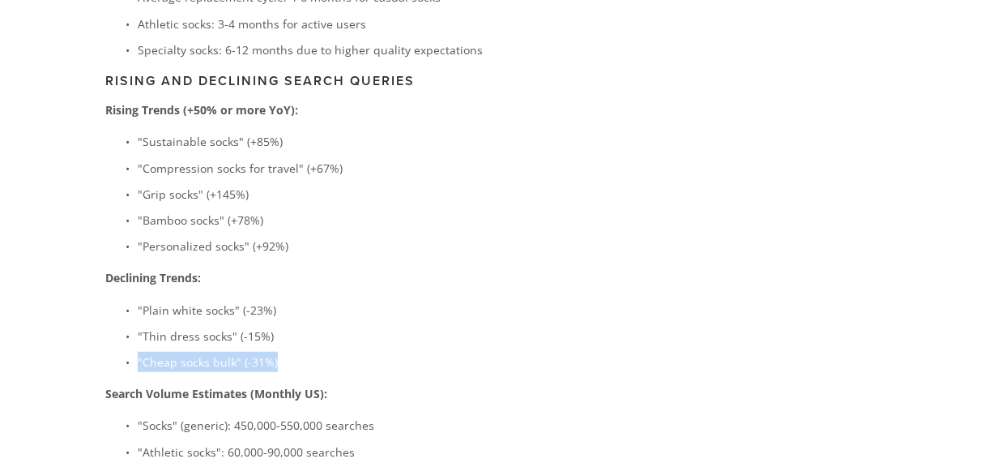
drag, startPoint x: 294, startPoint y: 325, endPoint x: 138, endPoint y: 327, distance: 156.4
click at [138, 352] on p ""Cheap socks bulk" (-31%)" at bounding box center [406, 362] width 536 height 20
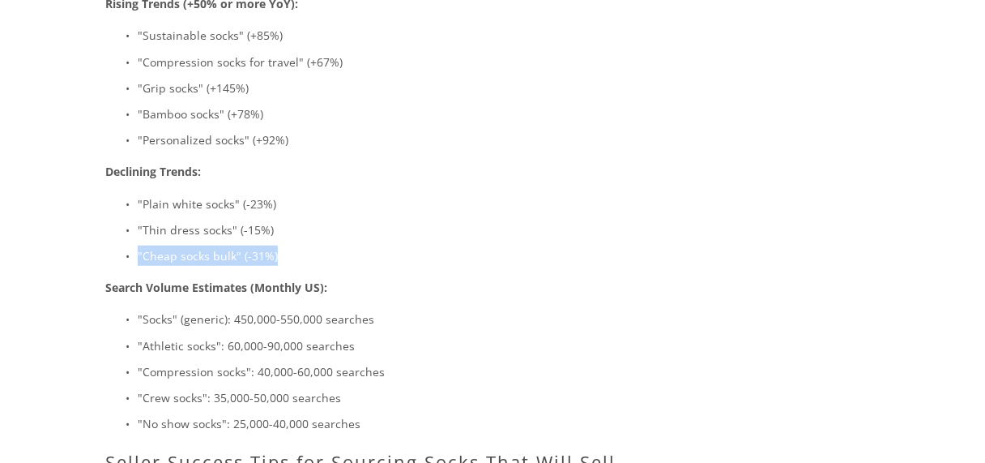
scroll to position [4797, 0]
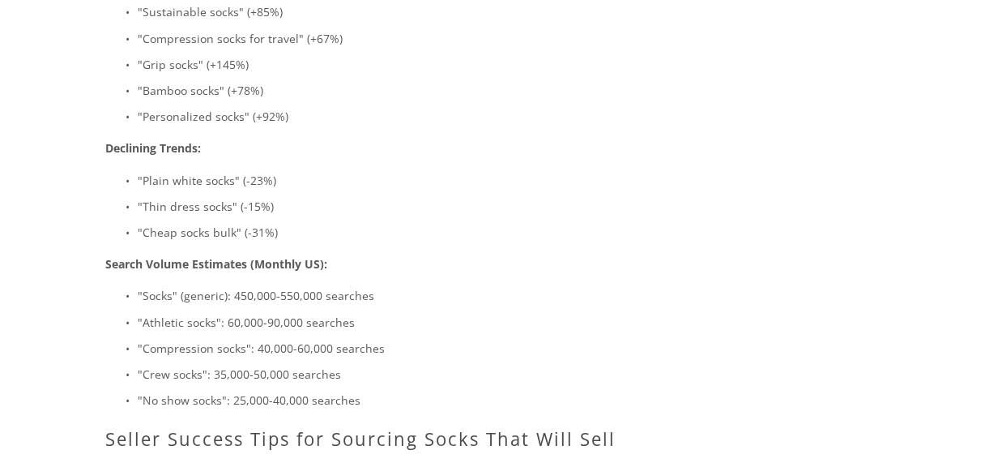
click at [436, 254] on p "Search Volume Estimates (Monthly US):" at bounding box center [389, 264] width 568 height 20
drag, startPoint x: 226, startPoint y: 267, endPoint x: 290, endPoint y: 263, distance: 64.1
click at [290, 285] on p ""Socks" (generic): 450,000-550,000 searches" at bounding box center [406, 295] width 536 height 20
drag, startPoint x: 389, startPoint y: 276, endPoint x: 299, endPoint y: 288, distance: 90.8
click at [305, 312] on p ""Athletic socks": 60,000-90,000 searches" at bounding box center [406, 322] width 536 height 20
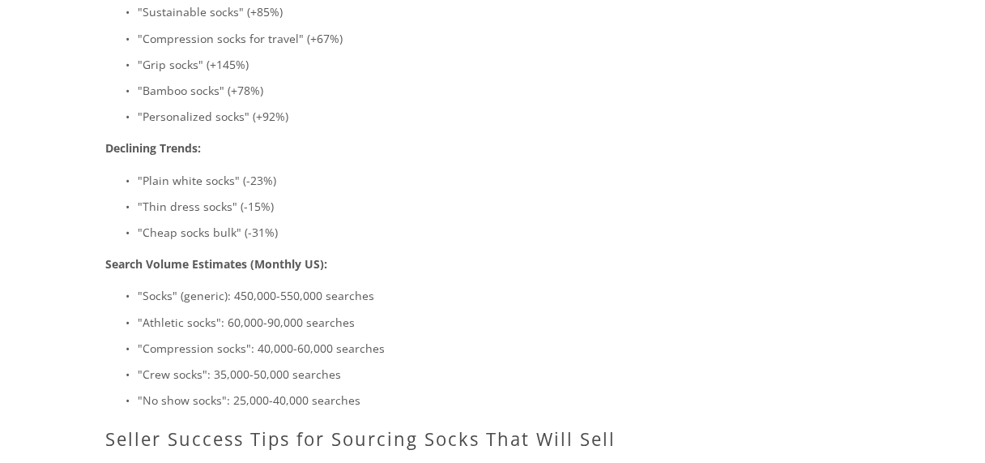
click at [430, 338] on p ""Compression socks": 40,000-60,000 searches" at bounding box center [406, 348] width 536 height 20
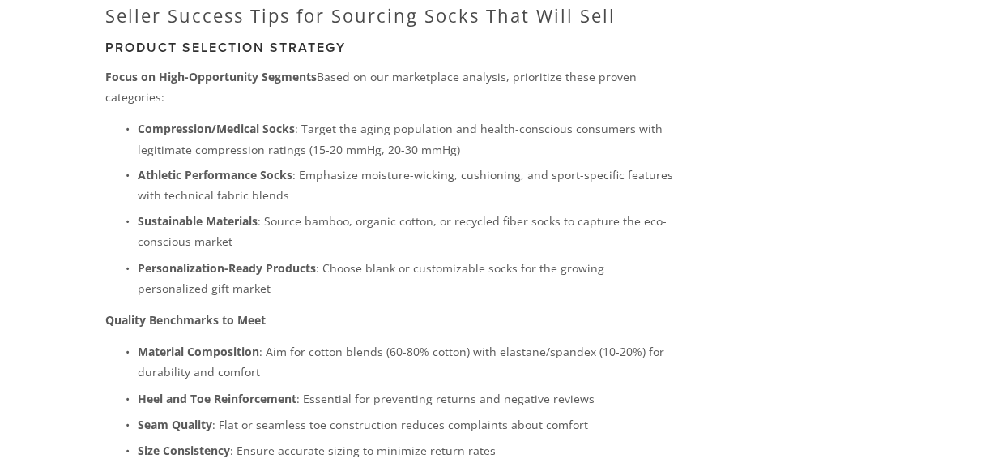
scroll to position [5250, 0]
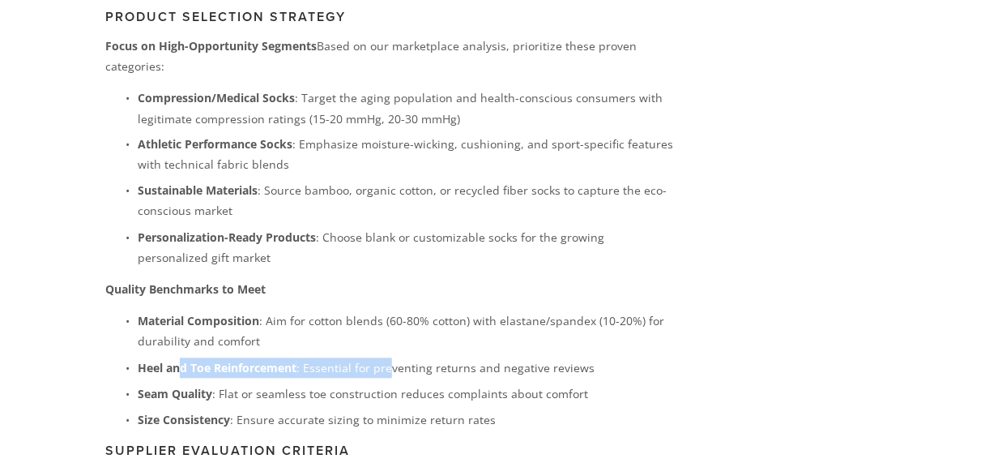
drag, startPoint x: 179, startPoint y: 335, endPoint x: 395, endPoint y: 331, distance: 216.4
click at [395, 358] on p "Heel and Toe Reinforcement : Essential for preventing returns and negative revi…" at bounding box center [406, 368] width 536 height 20
click at [396, 358] on p "Heel and Toe Reinforcement : Essential for preventing returns and negative revi…" at bounding box center [406, 368] width 536 height 20
drag, startPoint x: 322, startPoint y: 332, endPoint x: 469, endPoint y: 332, distance: 146.7
click at [460, 358] on p "Heel and Toe Reinforcement : Essential for preventing returns and negative revi…" at bounding box center [406, 368] width 536 height 20
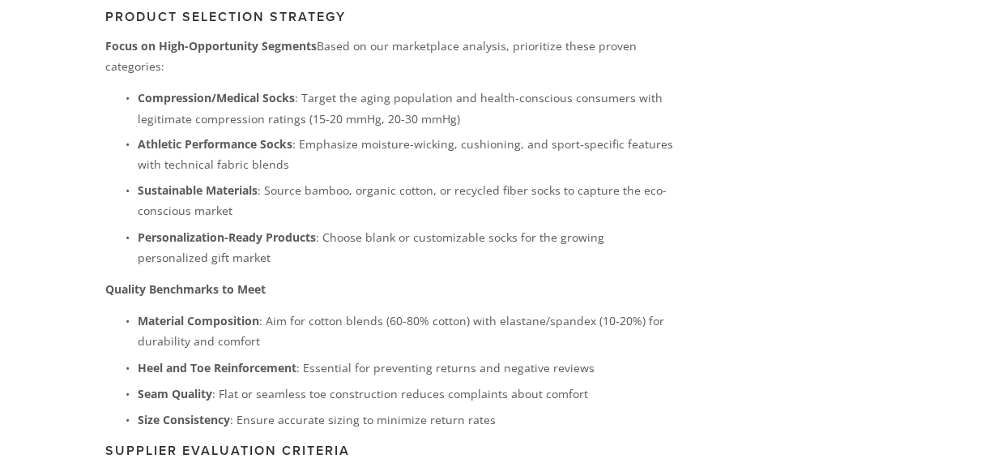
click at [502, 358] on p "Heel and Toe Reinforcement : Essential for preventing returns and negative revi…" at bounding box center [406, 368] width 536 height 20
drag, startPoint x: 612, startPoint y: 328, endPoint x: 452, endPoint y: 333, distance: 159.7
click at [454, 358] on p "Heel and Toe Reinforcement : Essential for preventing returns and negative revi…" at bounding box center [406, 368] width 536 height 20
click at [378, 384] on p "Seam Quality : Flat or seamless toe construction reduces complaints about comfo…" at bounding box center [406, 394] width 536 height 20
drag, startPoint x: 249, startPoint y: 357, endPoint x: 370, endPoint y: 357, distance: 121.5
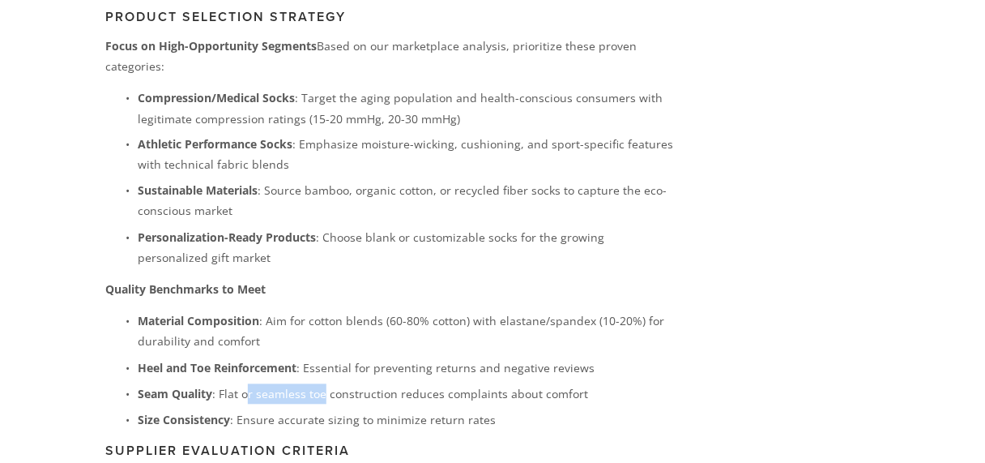
click at [365, 384] on p "Seam Quality : Flat or seamless toe construction reduces complaints about comfo…" at bounding box center [406, 394] width 536 height 20
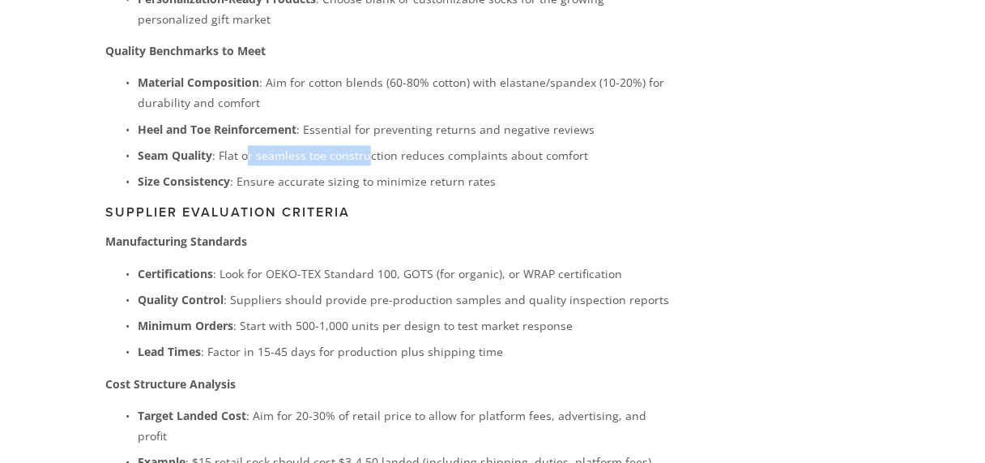
scroll to position [5510, 0]
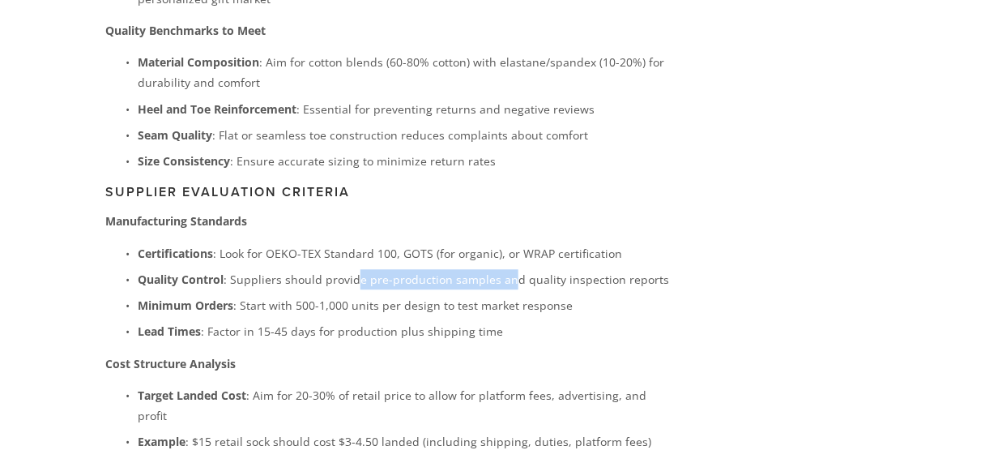
drag, startPoint x: 357, startPoint y: 246, endPoint x: 506, endPoint y: 238, distance: 150.1
click at [506, 269] on p "Quality Control : Suppliers should provide pre-production samples and quality i…" at bounding box center [406, 279] width 536 height 20
click at [483, 321] on p "Lead Times : Factor in 15-45 days for production plus shipping time" at bounding box center [406, 331] width 536 height 20
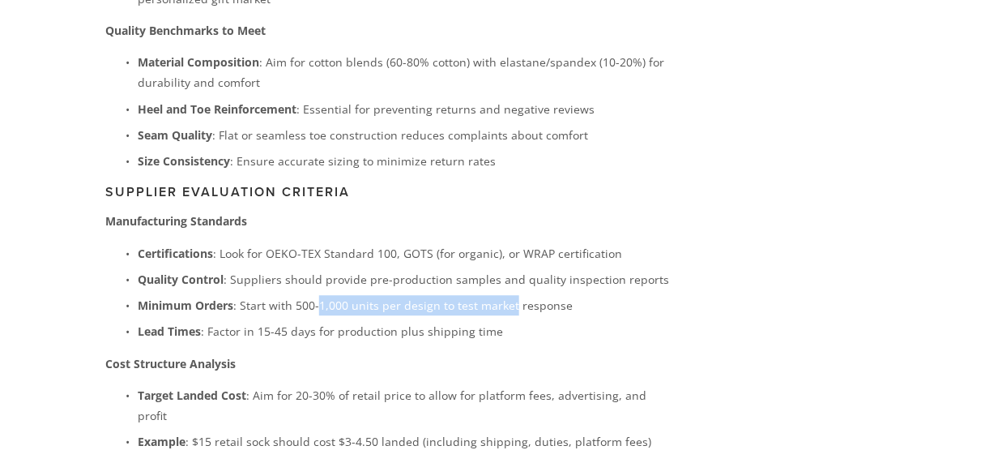
drag, startPoint x: 319, startPoint y: 271, endPoint x: 584, endPoint y: 276, distance: 265.0
click at [524, 295] on p "Minimum Orders : Start with 500-1,000 units per design to test market response" at bounding box center [406, 305] width 536 height 20
click at [594, 295] on p "Minimum Orders : Start with 500-1,000 units per design to test market response" at bounding box center [406, 305] width 536 height 20
drag, startPoint x: 582, startPoint y: 264, endPoint x: 174, endPoint y: 275, distance: 407.7
click at [174, 295] on p "Minimum Orders : Start with 500-1,000 units per design to test market response" at bounding box center [406, 305] width 536 height 20
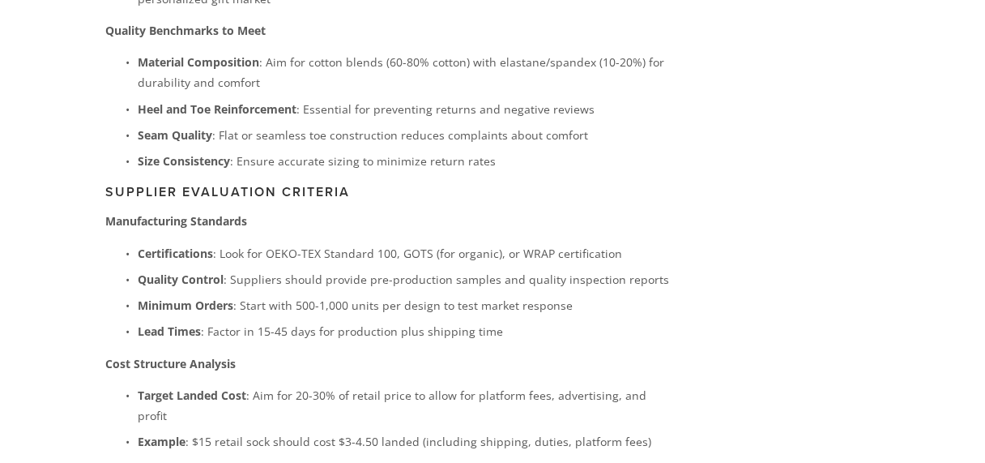
click at [240, 321] on p "Lead Times : Factor in 15-45 days for production plus shipping time" at bounding box center [406, 331] width 536 height 20
drag, startPoint x: 213, startPoint y: 301, endPoint x: 291, endPoint y: 299, distance: 77.8
click at [291, 321] on p "Lead Times : Factor in 15-45 days for production plus shipping time" at bounding box center [406, 331] width 536 height 20
click at [322, 353] on p "Cost Structure Analysis" at bounding box center [389, 363] width 568 height 20
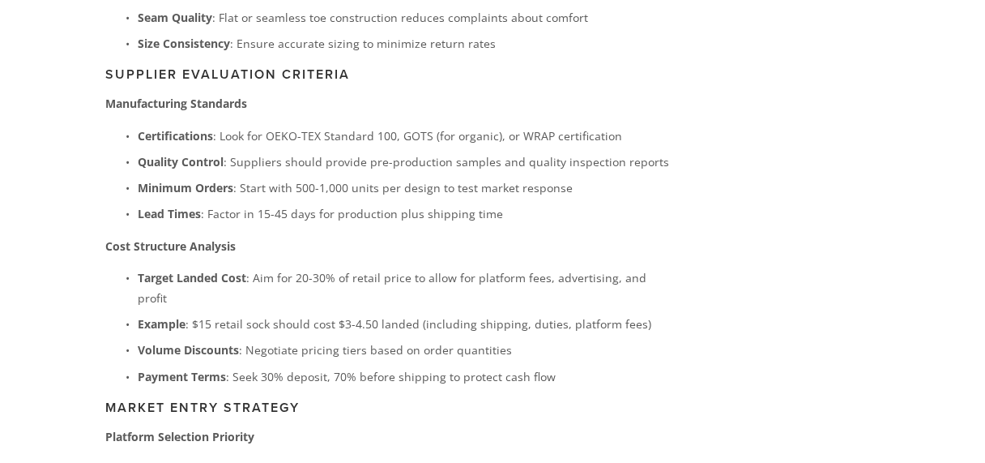
scroll to position [5639, 0]
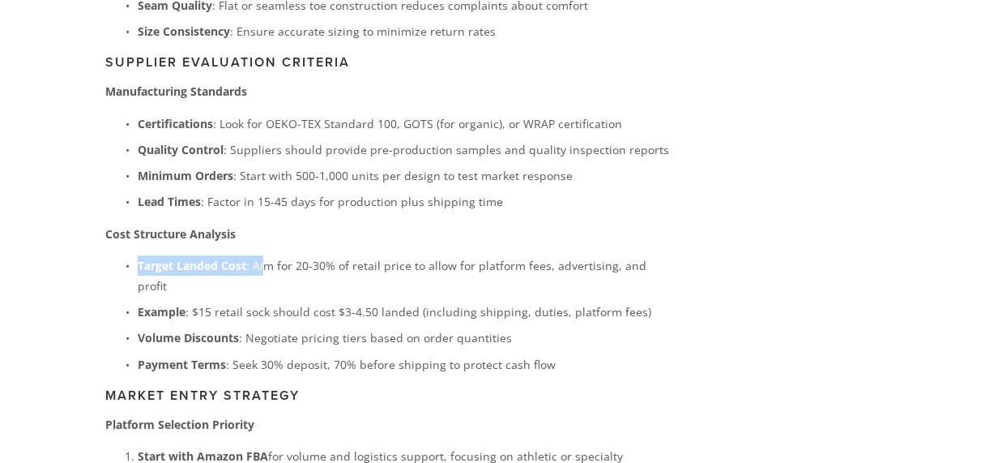
drag, startPoint x: 139, startPoint y: 227, endPoint x: 310, endPoint y: 230, distance: 170.2
click at [280, 255] on p "Target Landed Cost : Aim for 20-30% of retail price to allow for platform fees,…" at bounding box center [406, 275] width 536 height 41
click at [312, 255] on p "Target Landed Cost : Aim for 20-30% of retail price to allow for platform fees,…" at bounding box center [406, 275] width 536 height 41
drag, startPoint x: 190, startPoint y: 254, endPoint x: 176, endPoint y: 254, distance: 13.8
click at [177, 301] on p "Example : $15 retail sock should cost $3-4.50 landed (including shipping, dutie…" at bounding box center [406, 311] width 536 height 20
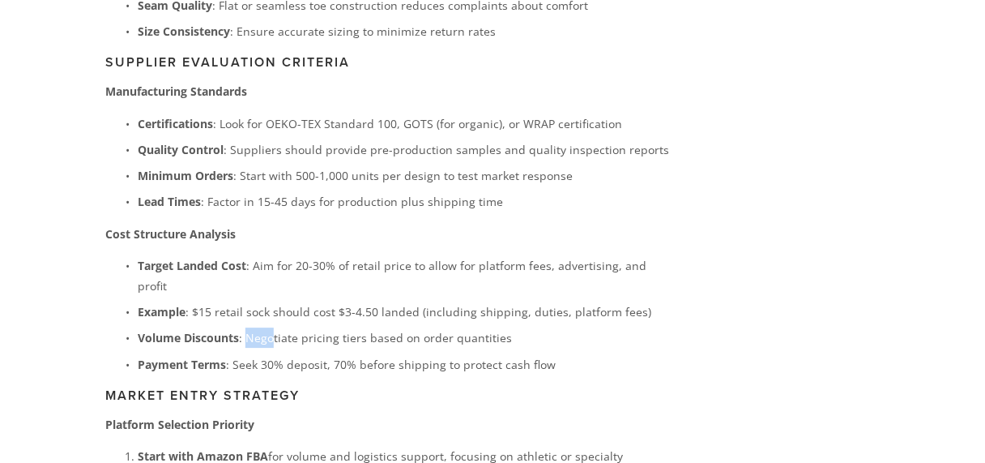
drag, startPoint x: 275, startPoint y: 281, endPoint x: 242, endPoint y: 281, distance: 32.4
click at [242, 327] on p "Volume Discounts : Negotiate pricing tiers based on order quantities" at bounding box center [406, 337] width 536 height 20
click at [324, 293] on ul "Target Landed Cost : Aim for 20-30% of retail price to allow for platform fees,…" at bounding box center [389, 314] width 568 height 119
drag, startPoint x: 233, startPoint y: 309, endPoint x: 417, endPoint y: 320, distance: 184.3
click at [312, 354] on p "Payment Terms : Seek 30% deposit, 70% before shipping to protect cash flow" at bounding box center [406, 364] width 536 height 20
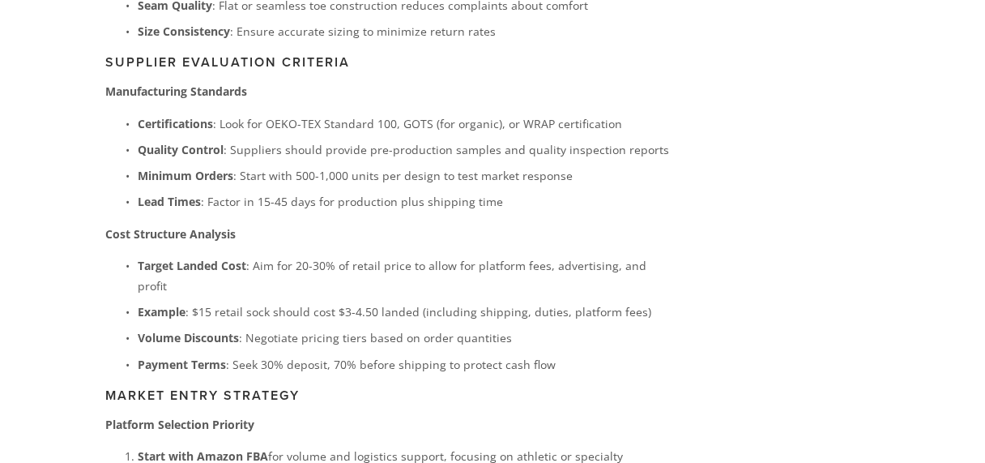
drag, startPoint x: 519, startPoint y: 305, endPoint x: 356, endPoint y: 308, distance: 163.7
click at [356, 354] on p "Payment Terms : Seek 30% deposit, 70% before shipping to protect cash flow" at bounding box center [406, 364] width 536 height 20
click at [335, 387] on h3 "Market Entry Strategy" at bounding box center [389, 394] width 568 height 15
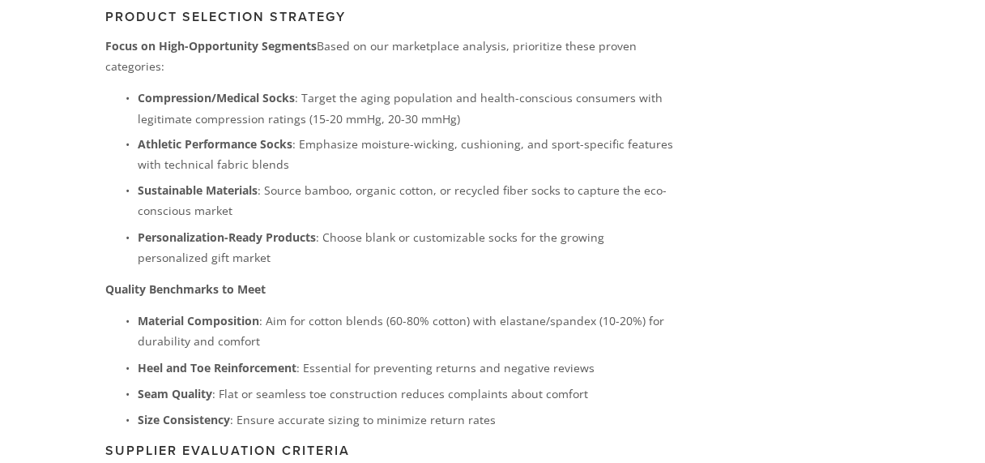
scroll to position [5250, 0]
